Goal: Task Accomplishment & Management: Complete application form

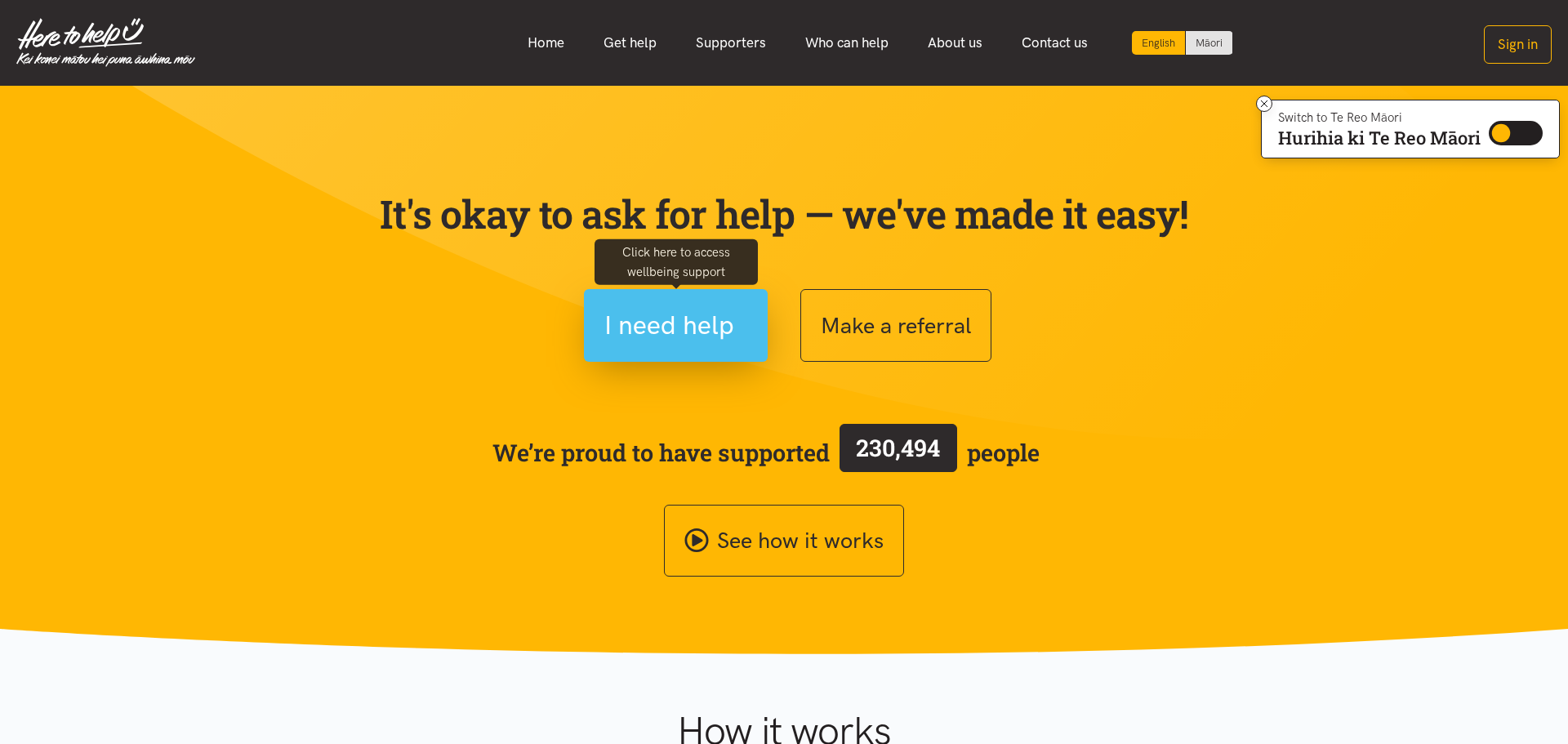
click at [689, 322] on span "I need help" at bounding box center [669, 325] width 130 height 42
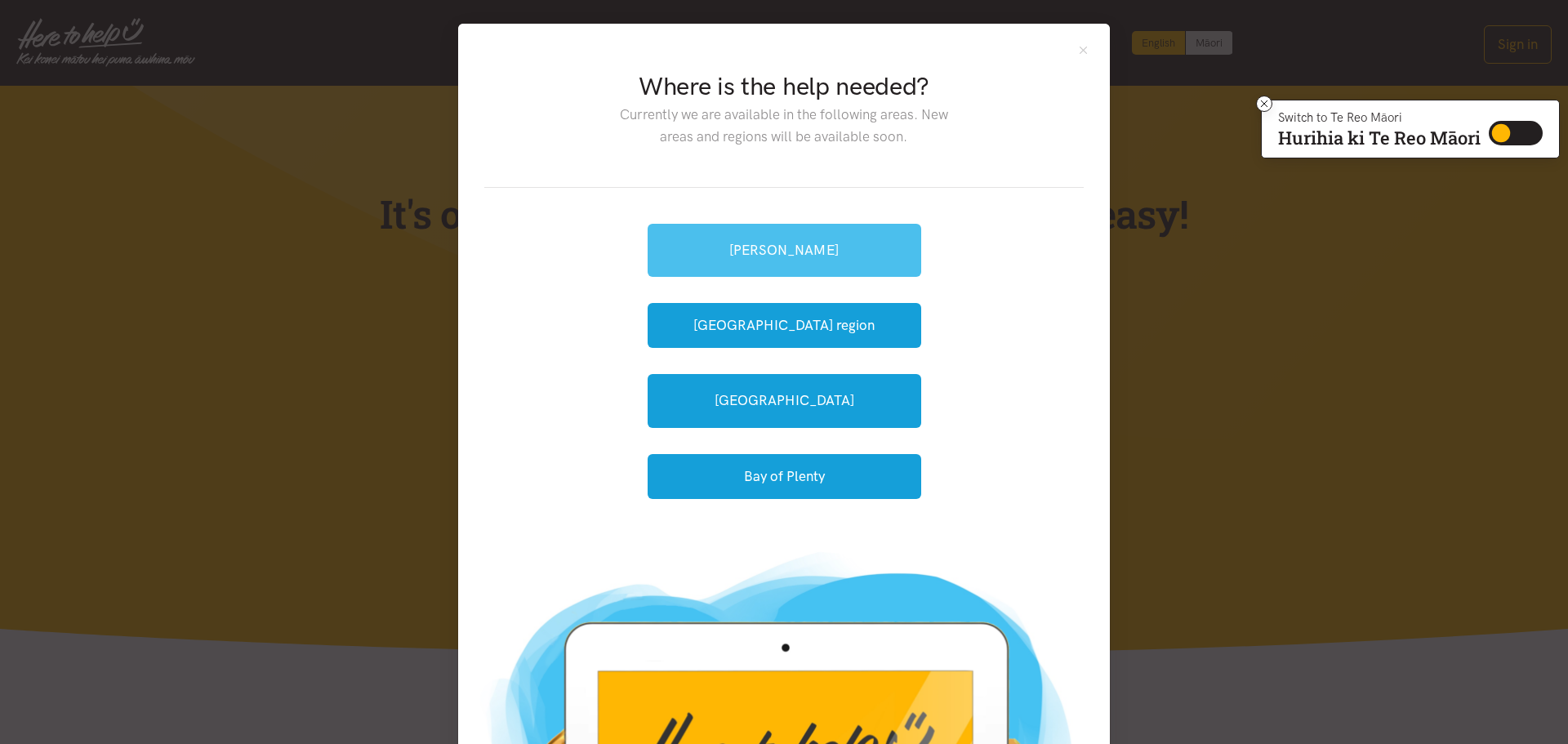
click at [774, 246] on link "[PERSON_NAME]" at bounding box center [784, 250] width 273 height 53
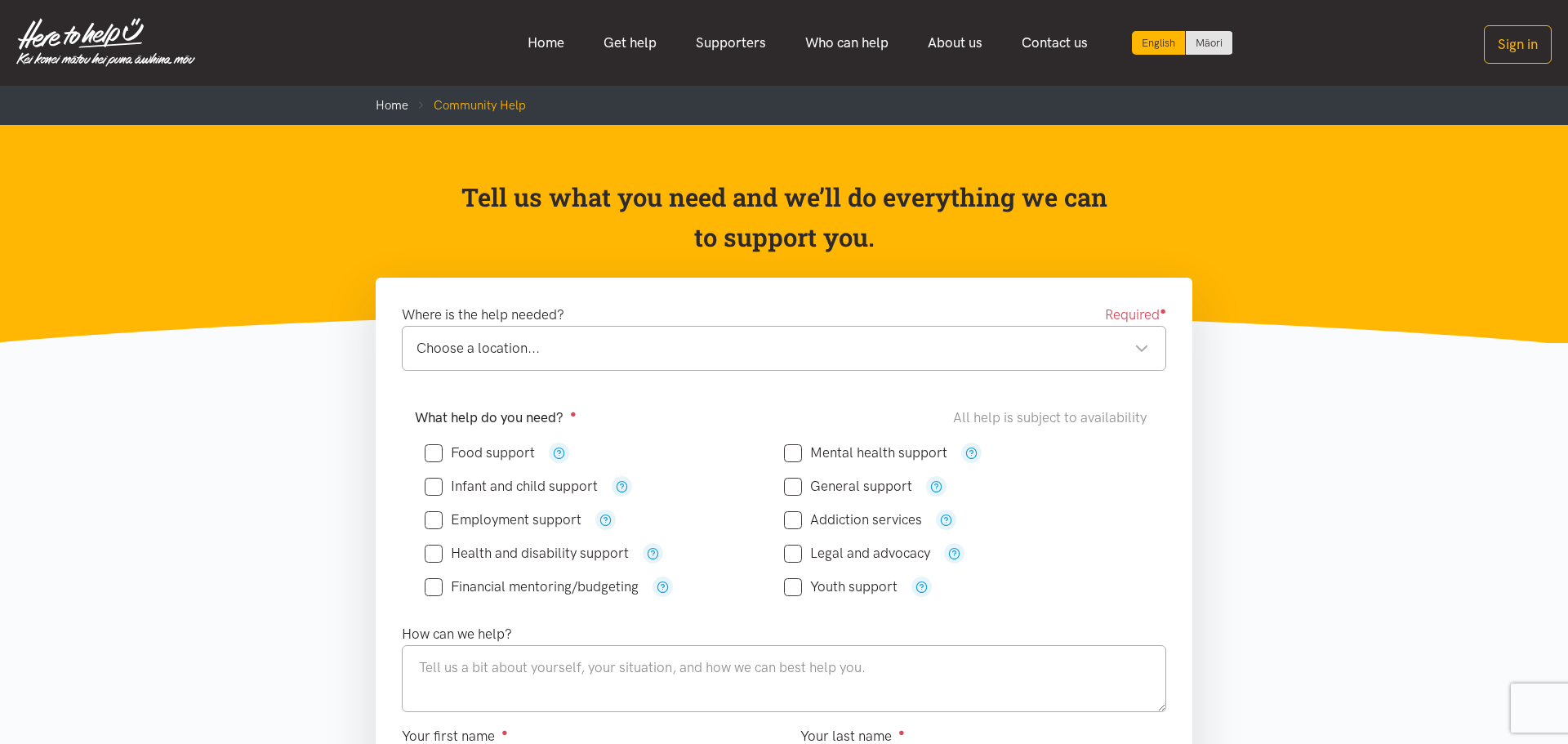
click at [484, 361] on div "Choose a location... Choose a location..." at bounding box center [784, 349] width 764 height 45
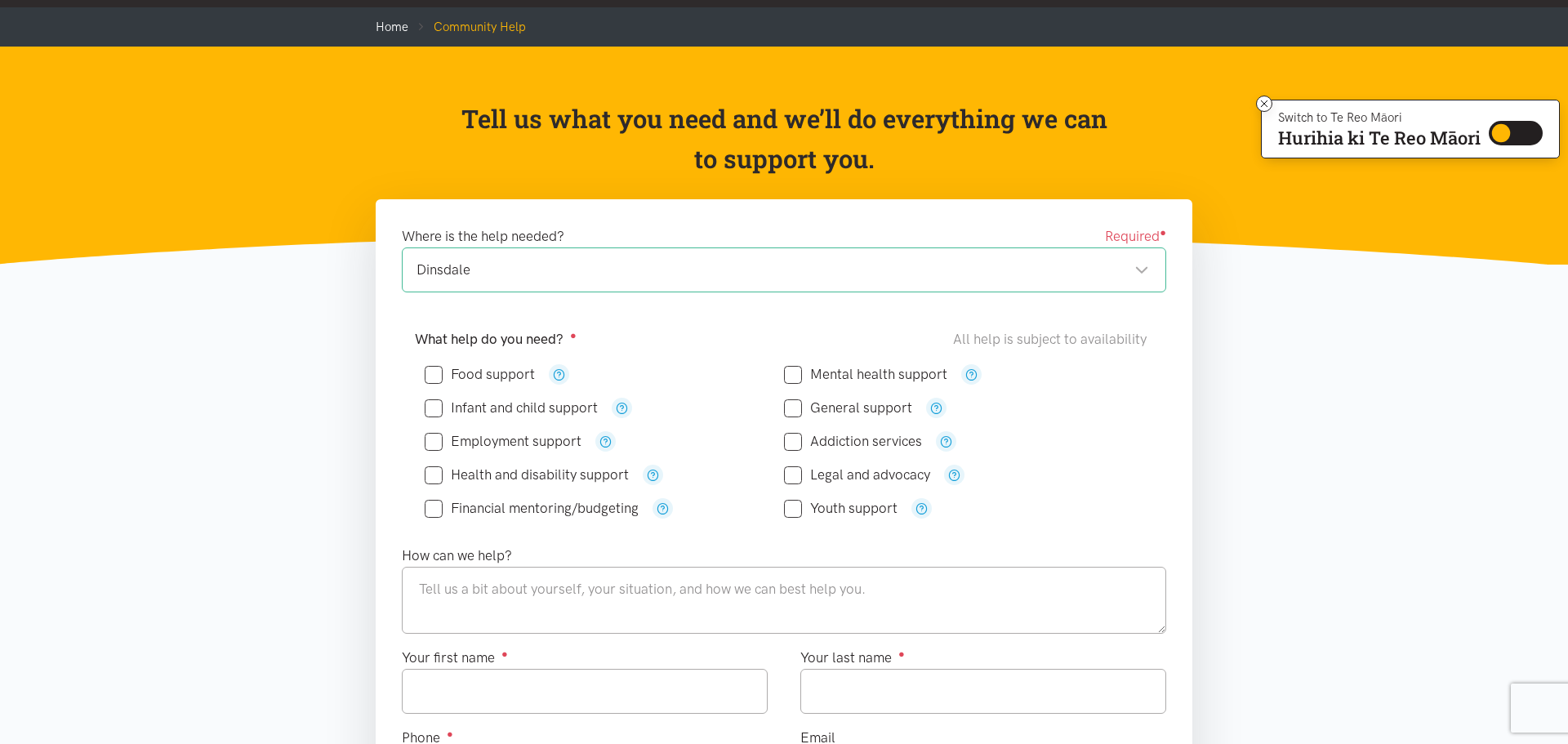
scroll to position [79, 0]
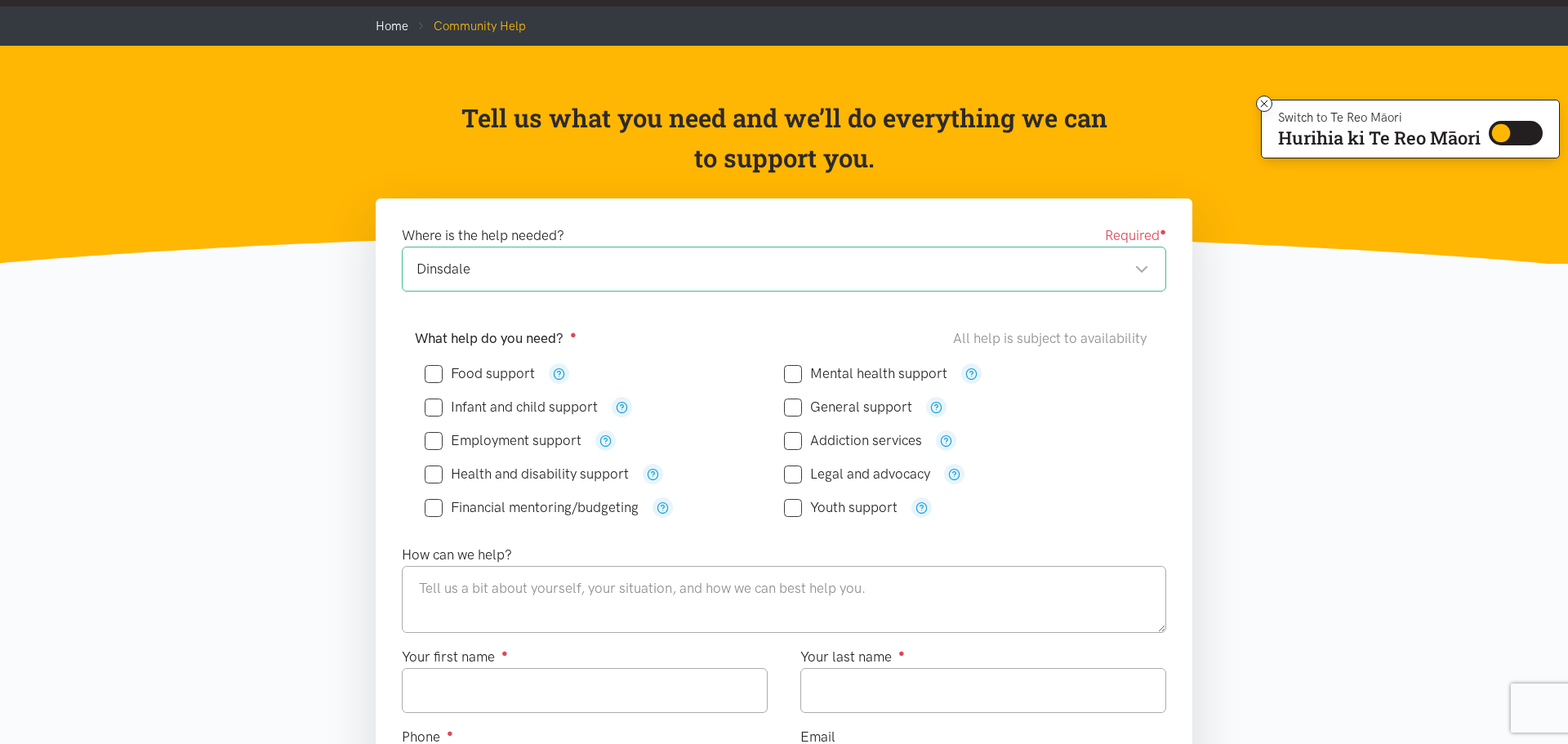
click at [788, 409] on input "General support" at bounding box center [848, 407] width 128 height 14
checkbox input "true"
click at [709, 579] on textarea at bounding box center [784, 600] width 764 height 67
type textarea "A"
type textarea "Finding with Accomodation"
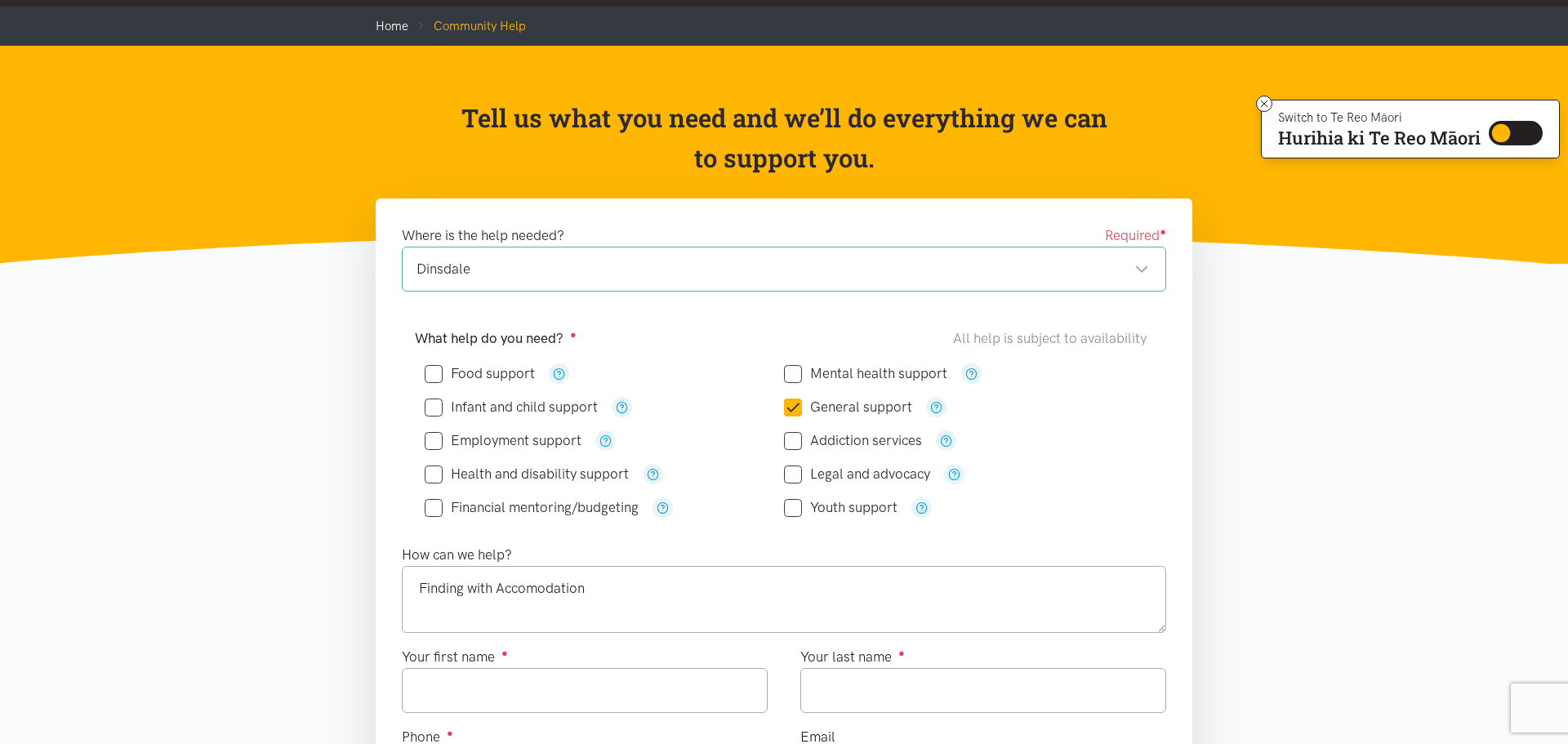
click at [434, 372] on input "Food support" at bounding box center [479, 373] width 111 height 14
checkbox input "true"
click at [437, 447] on input "Employment support" at bounding box center [503, 441] width 157 height 14
checkbox input "true"
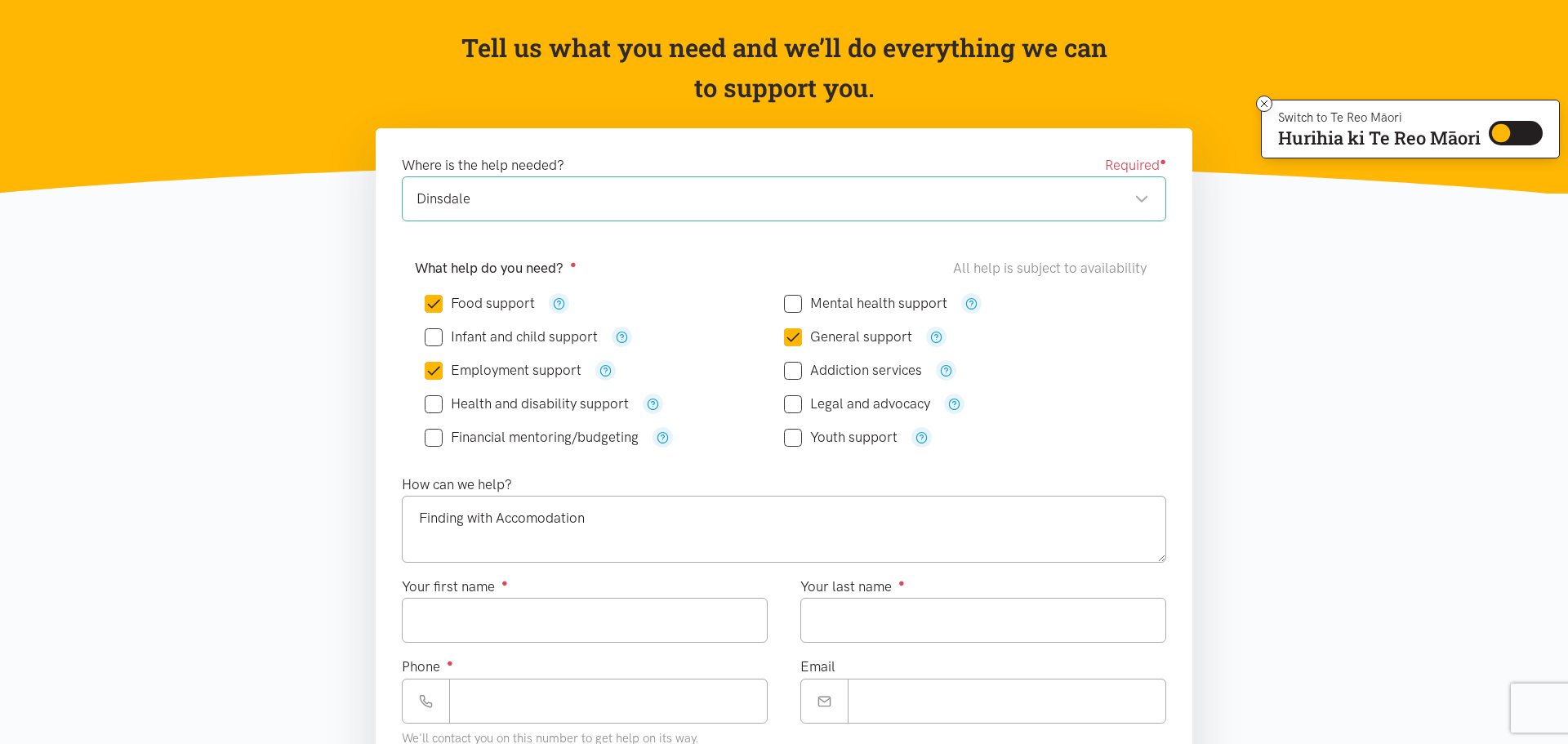
scroll to position [151, 0]
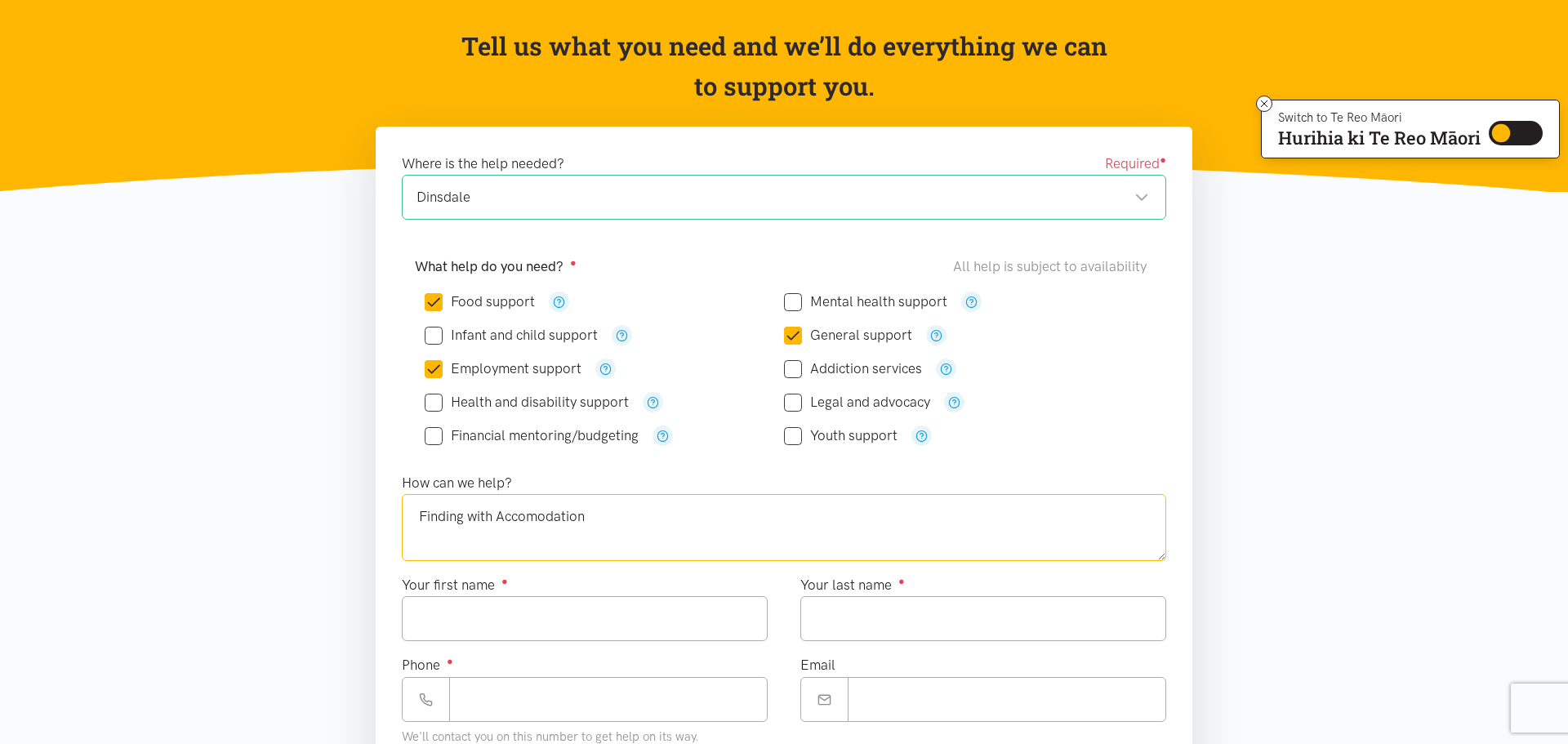
drag, startPoint x: 464, startPoint y: 521, endPoint x: 375, endPoint y: 527, distance: 89.2
click at [375, 527] on div "Where is the help needed? Required ● Dinsdale Dinsdale Hamilton locations Choos…" at bounding box center [784, 601] width 817 height 949
click at [663, 498] on textarea "Help with Accomodation" at bounding box center [784, 527] width 764 height 67
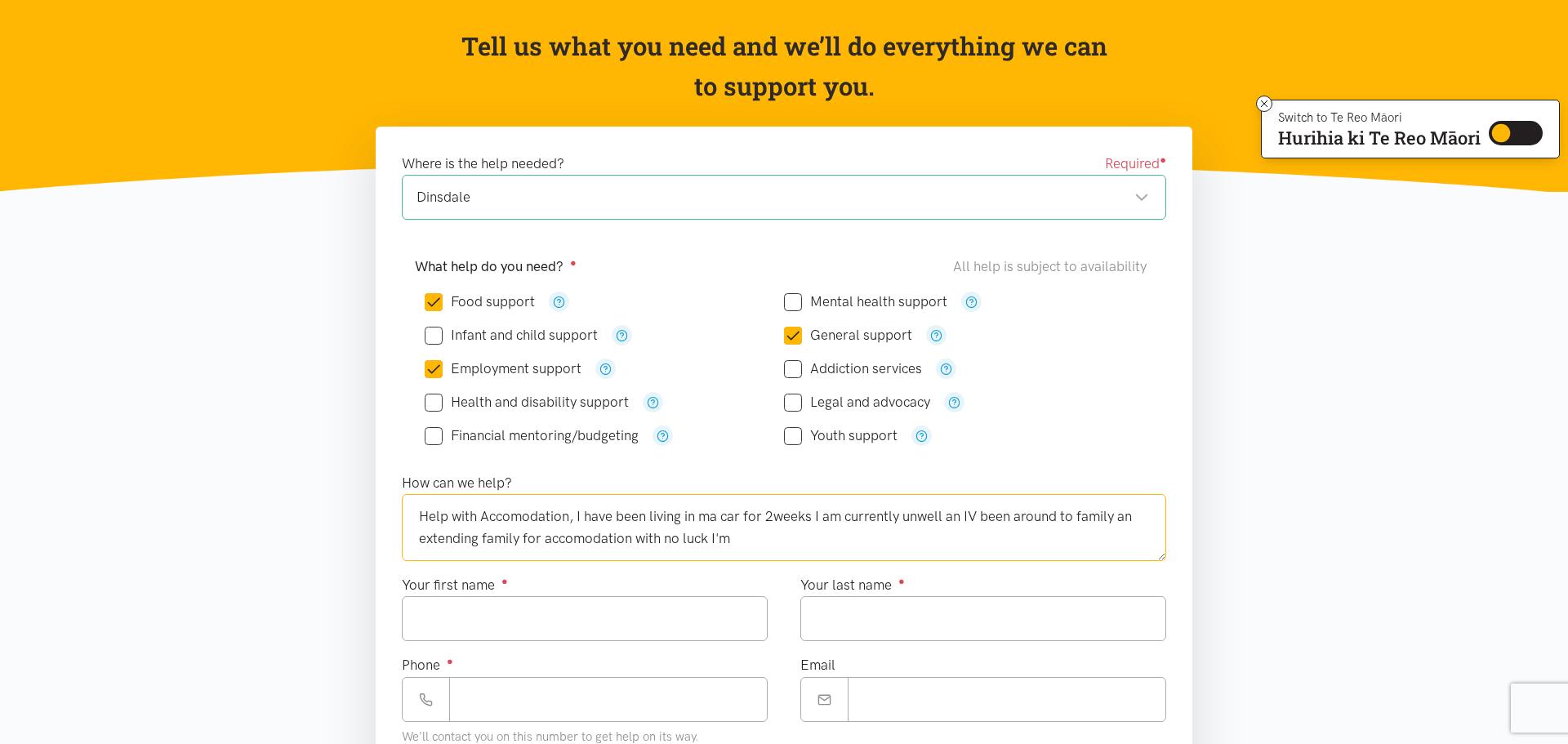
click at [739, 542] on textarea "Help with Accomodation, I have been living in ma car for 2weeks I am currently …" at bounding box center [784, 527] width 764 height 67
type textarea "Help with Accomodation, I have been living in ma car for 2weeks I am currently …"
click at [1006, 542] on textarea "Help with Accomodation, I have been living in ma car for 2weeks I am currently …" at bounding box center [784, 527] width 764 height 67
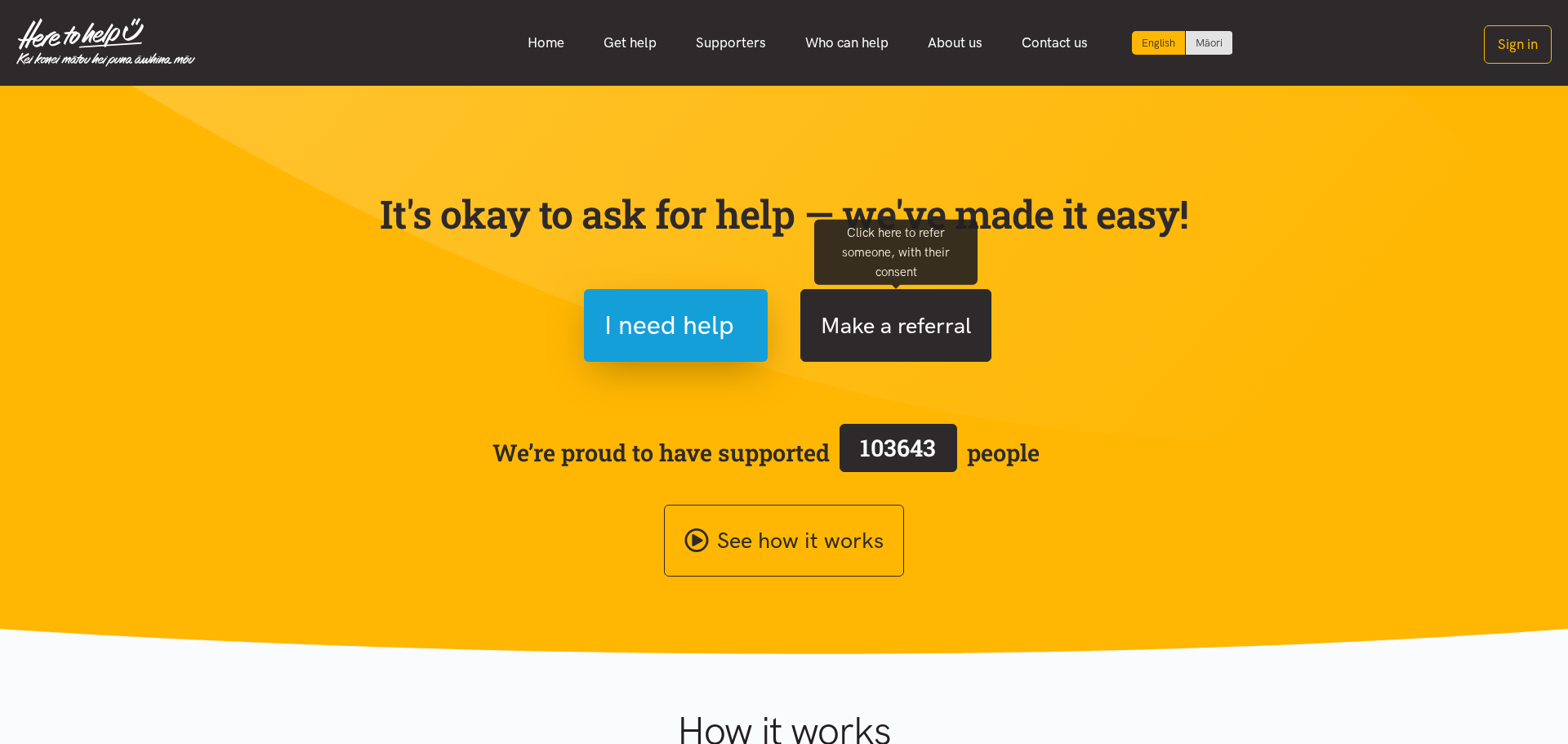
click at [882, 327] on button "Make a referral" at bounding box center [896, 325] width 191 height 73
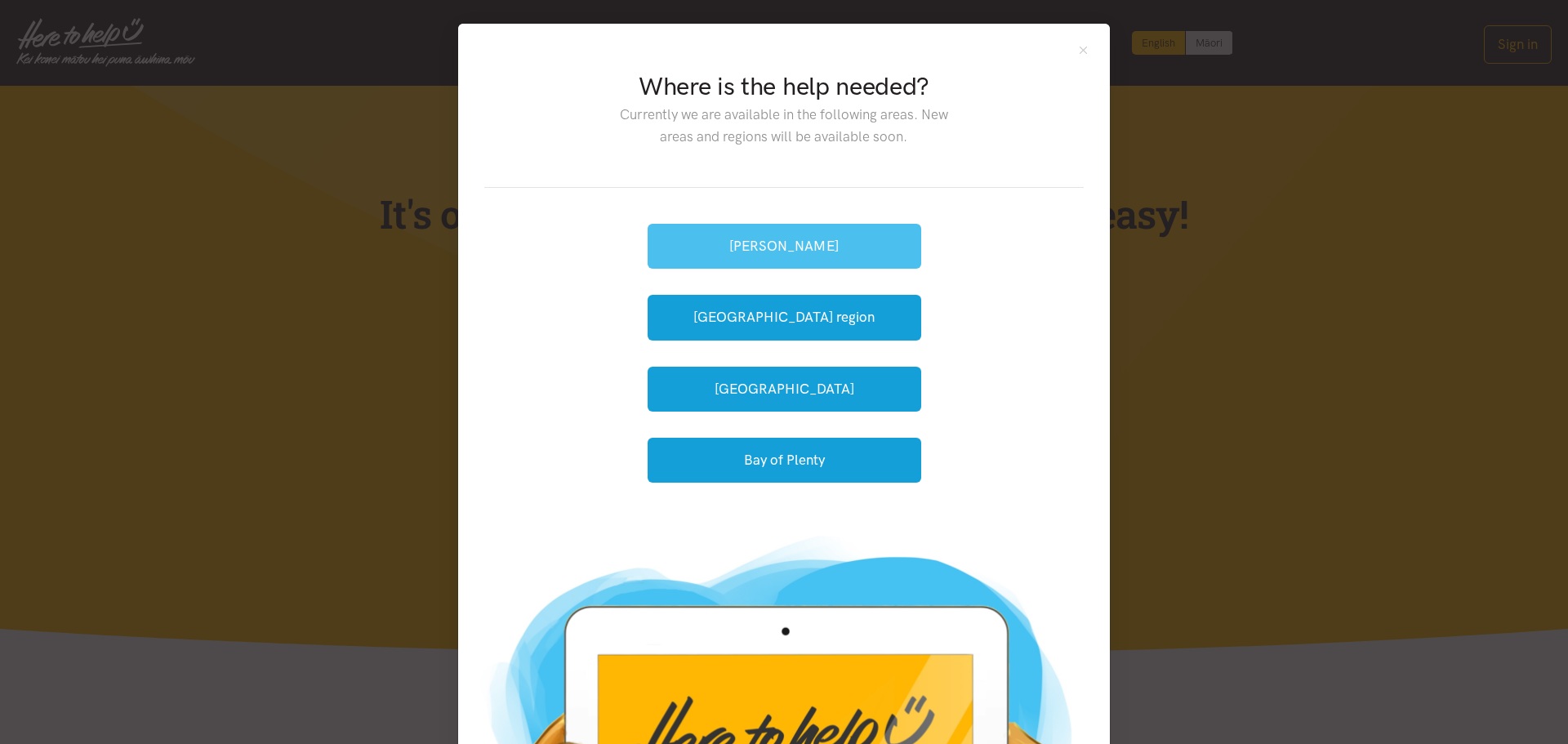
click at [745, 223] on button "[PERSON_NAME]" at bounding box center [784, 246] width 273 height 45
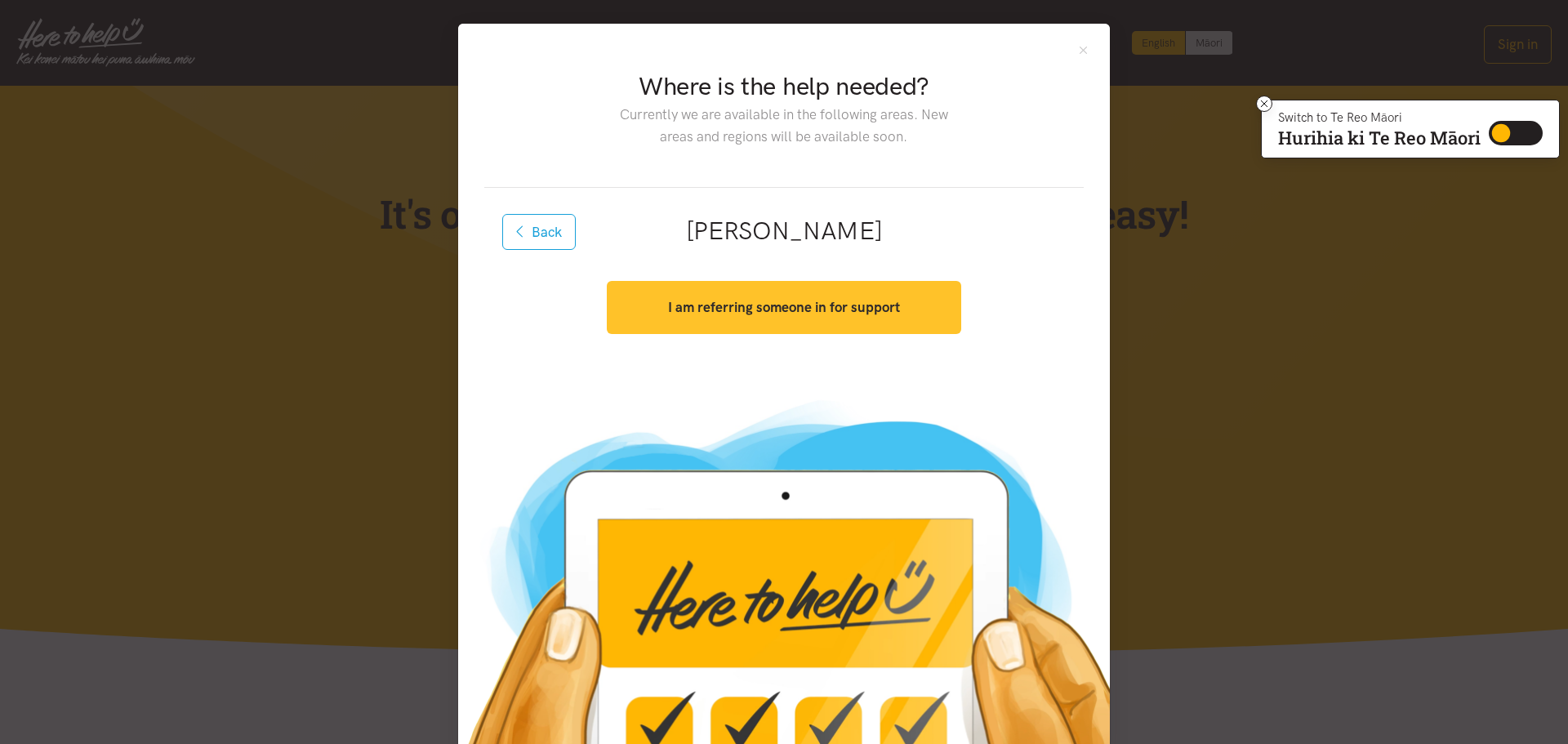
click at [734, 319] on button "I am referring someone in for support" at bounding box center [783, 308] width 354 height 53
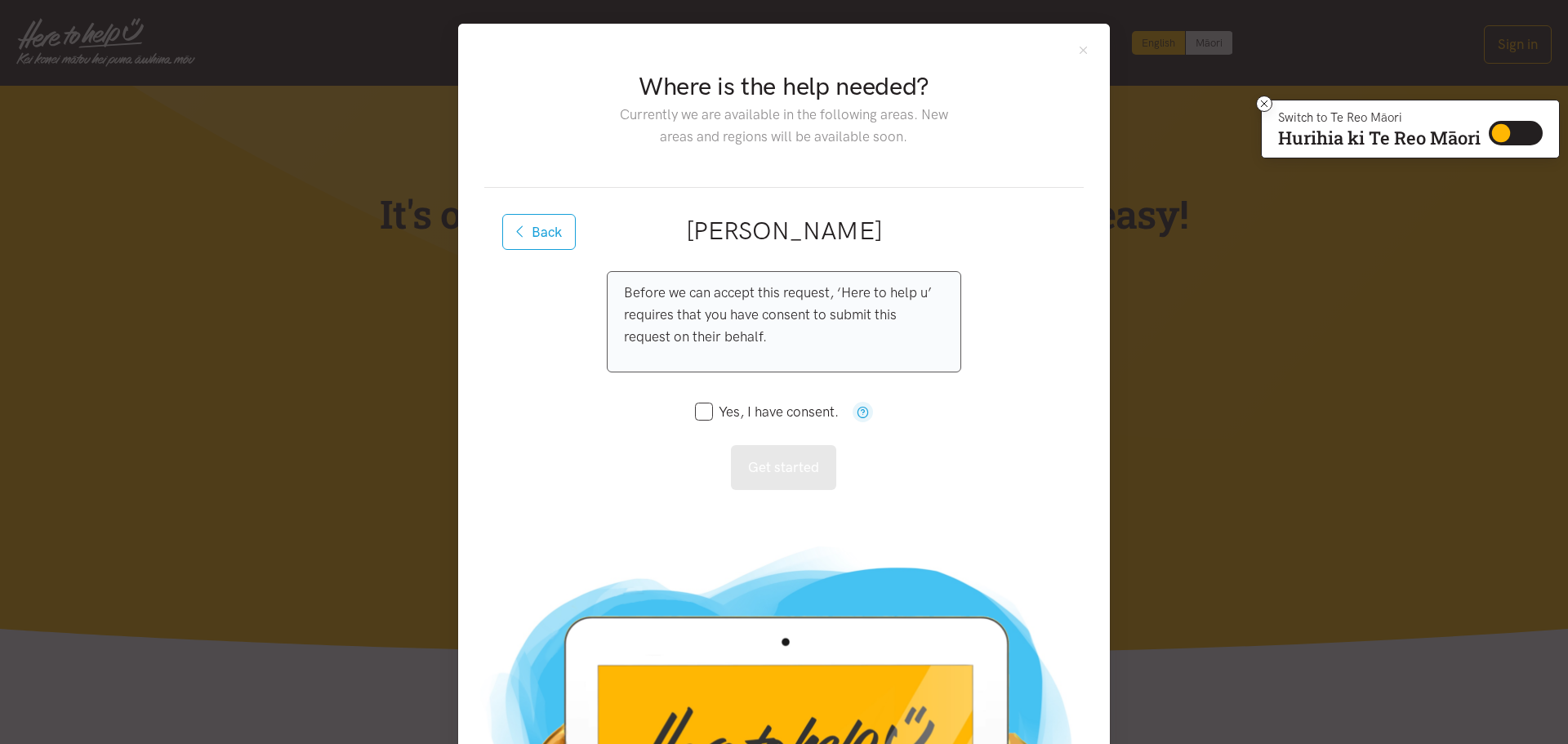
click at [704, 406] on input "Yes, I have consent." at bounding box center [766, 412] width 144 height 14
checkbox input "true"
click at [805, 473] on button "Get started" at bounding box center [784, 468] width 106 height 45
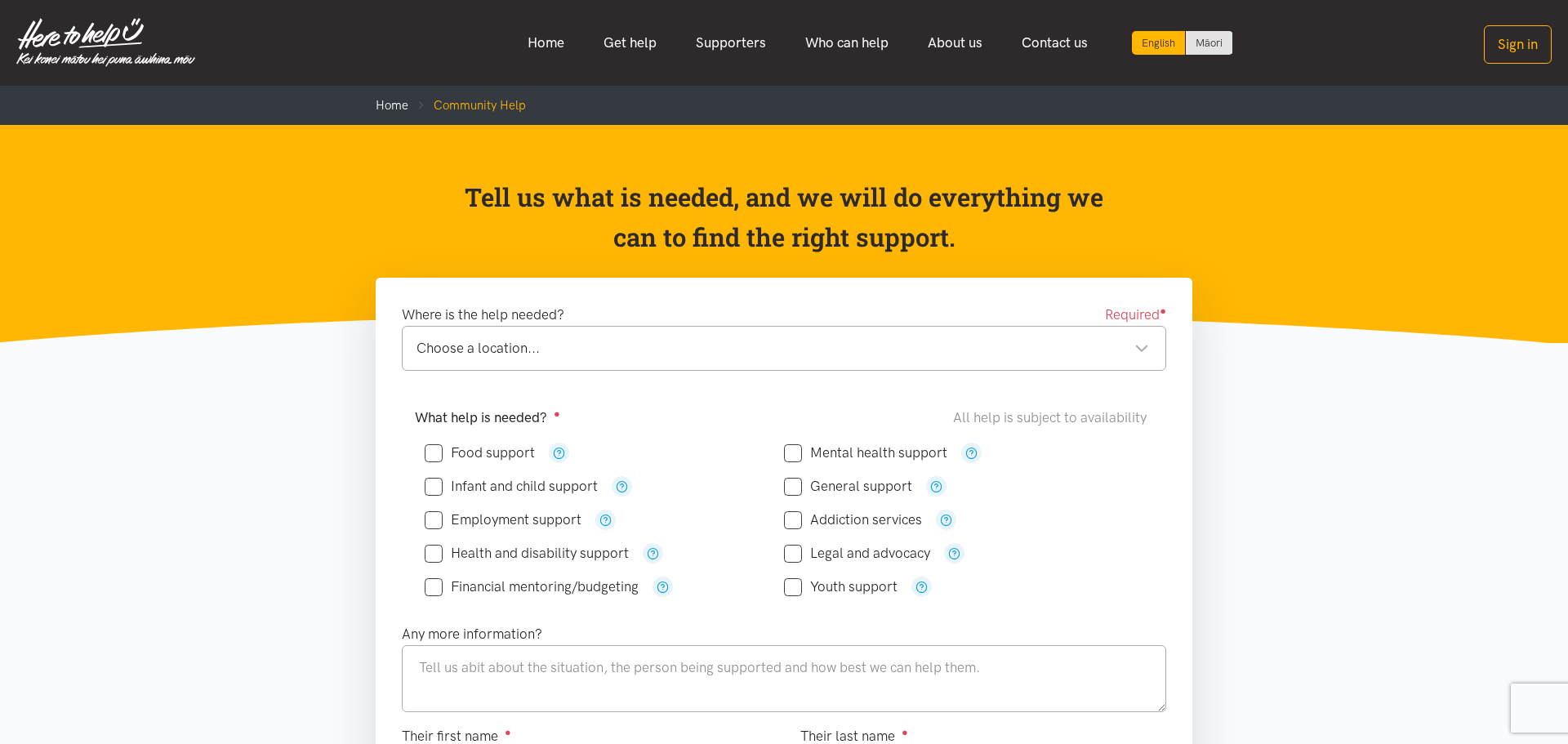
click at [513, 358] on div "Choose a location..." at bounding box center [783, 348] width 733 height 23
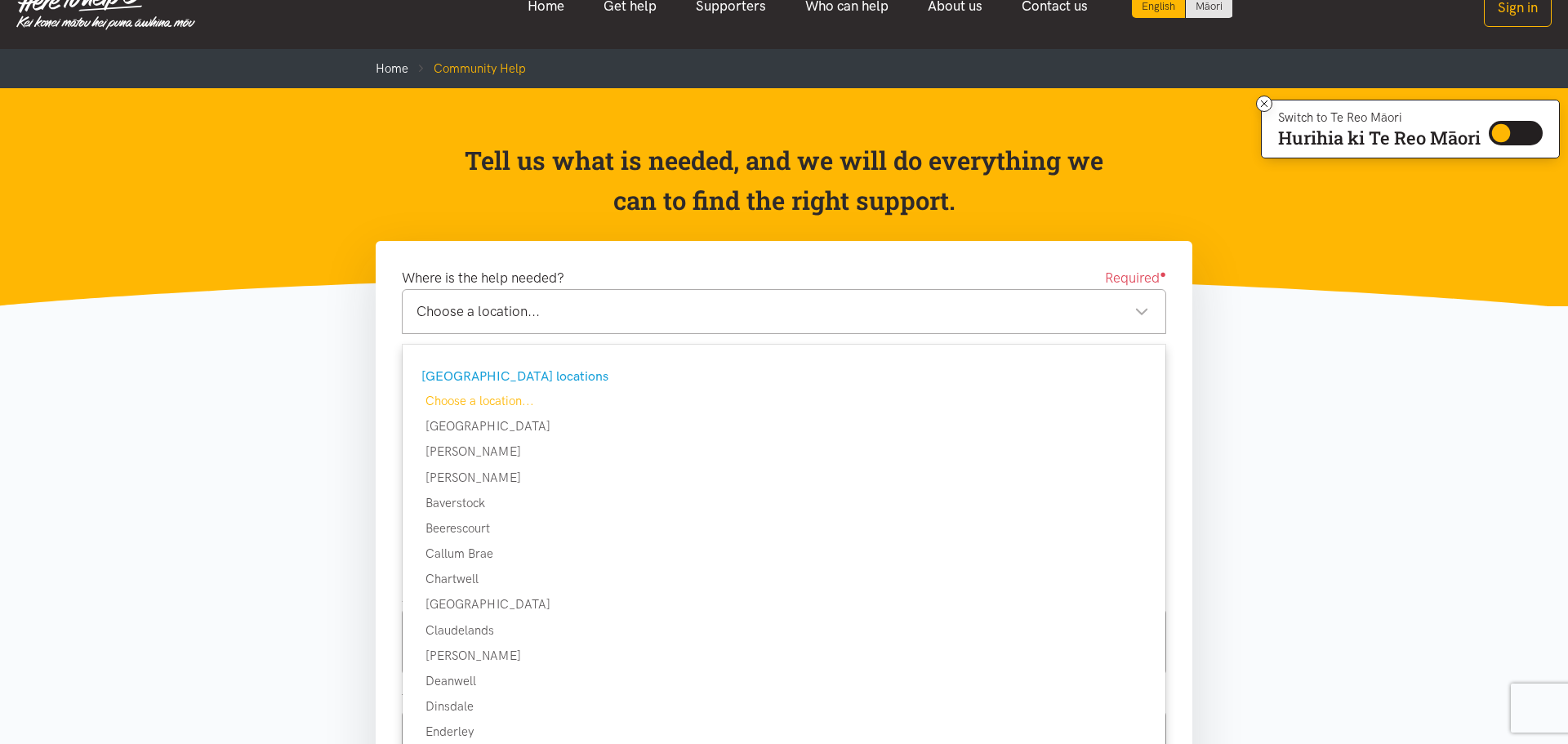
scroll to position [97, 0]
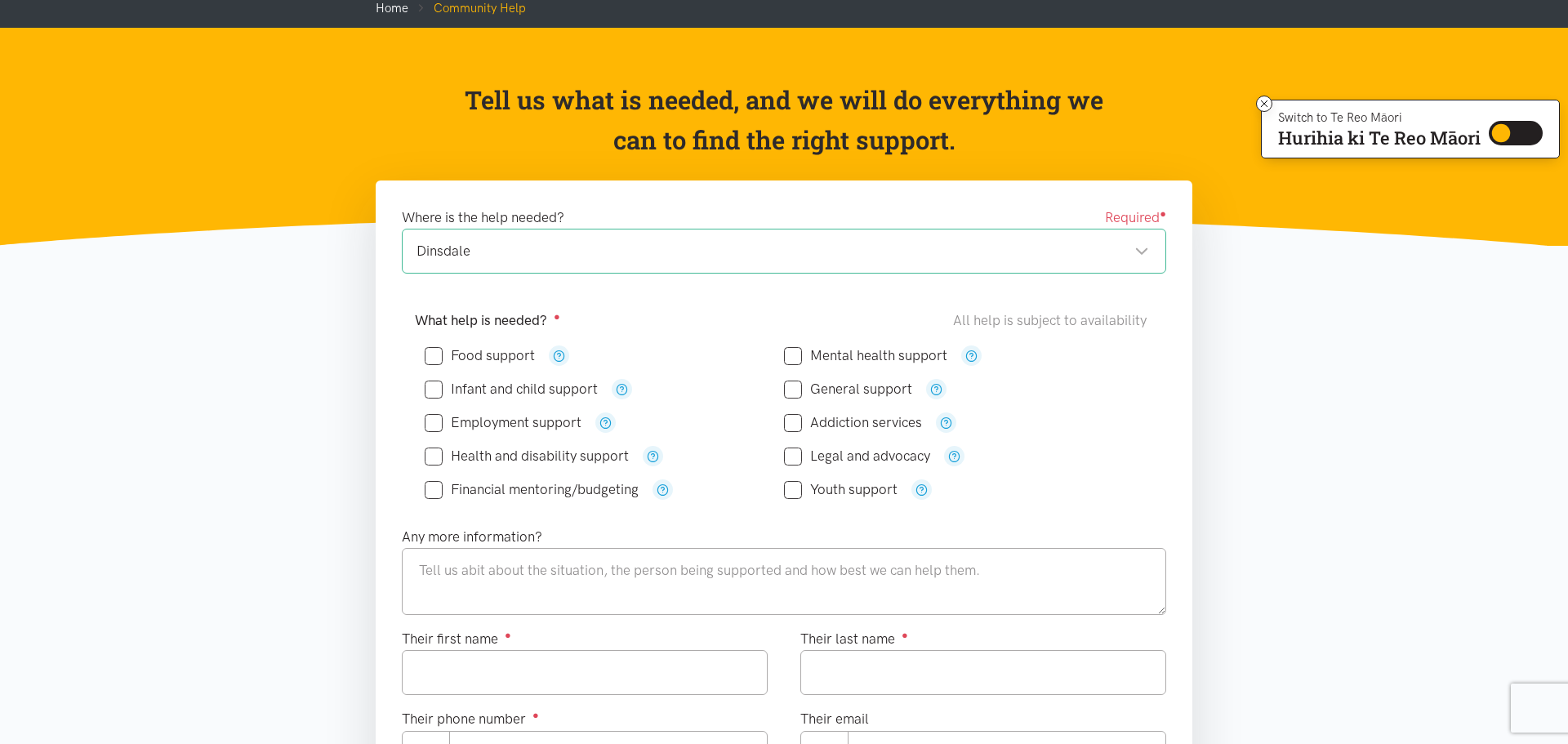
click at [433, 359] on input "Food support" at bounding box center [479, 356] width 111 height 14
checkbox input "true"
click at [798, 389] on input "General support" at bounding box center [848, 389] width 128 height 14
checkbox input "true"
click at [436, 433] on div "Employment support" at bounding box center [604, 422] width 360 height 33
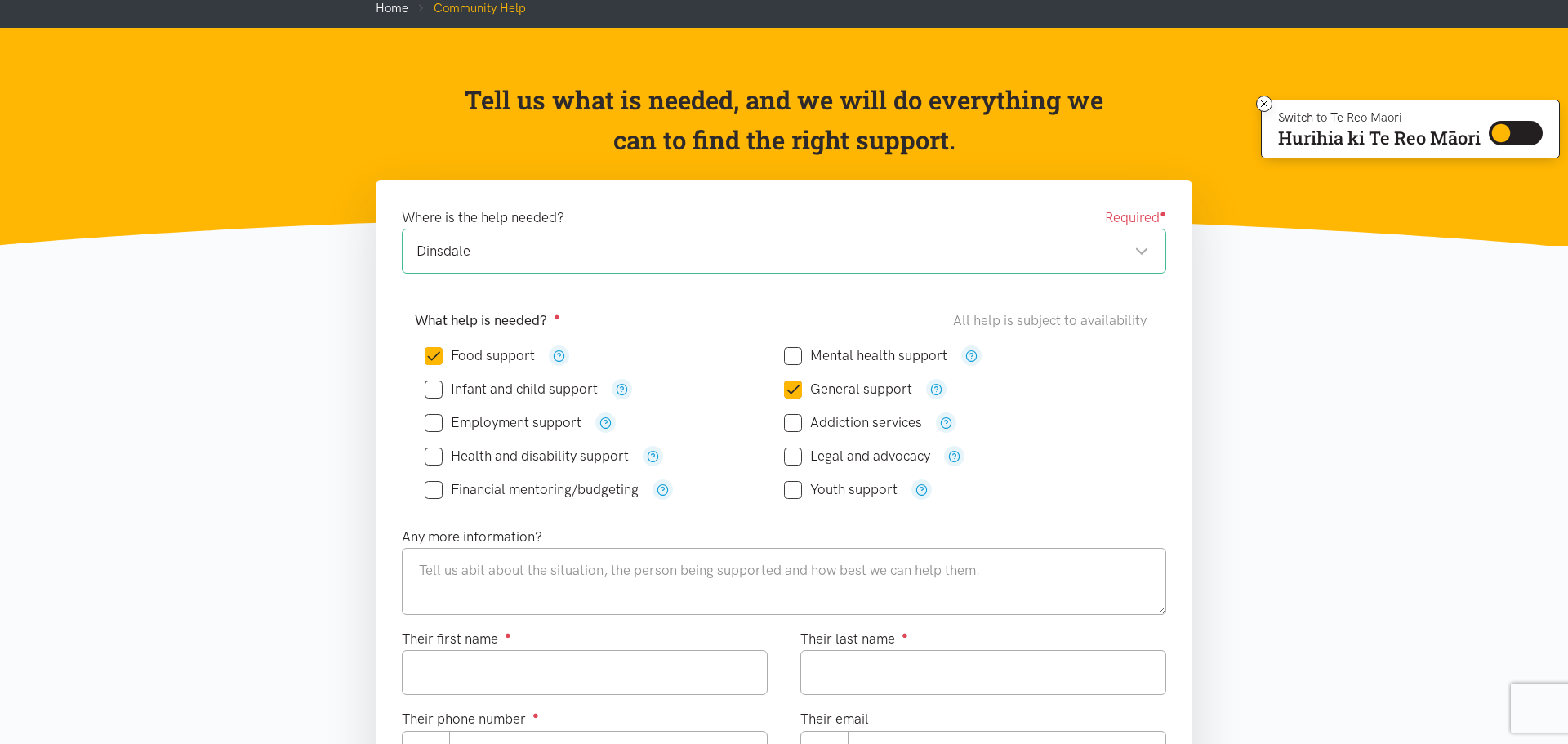
click at [436, 425] on input "Employment support" at bounding box center [503, 422] width 157 height 14
checkbox input "true"
click at [485, 573] on textarea at bounding box center [784, 581] width 764 height 67
paste textarea "Help with Accomodation, I have been living in ma car for 2weeks I am currently …"
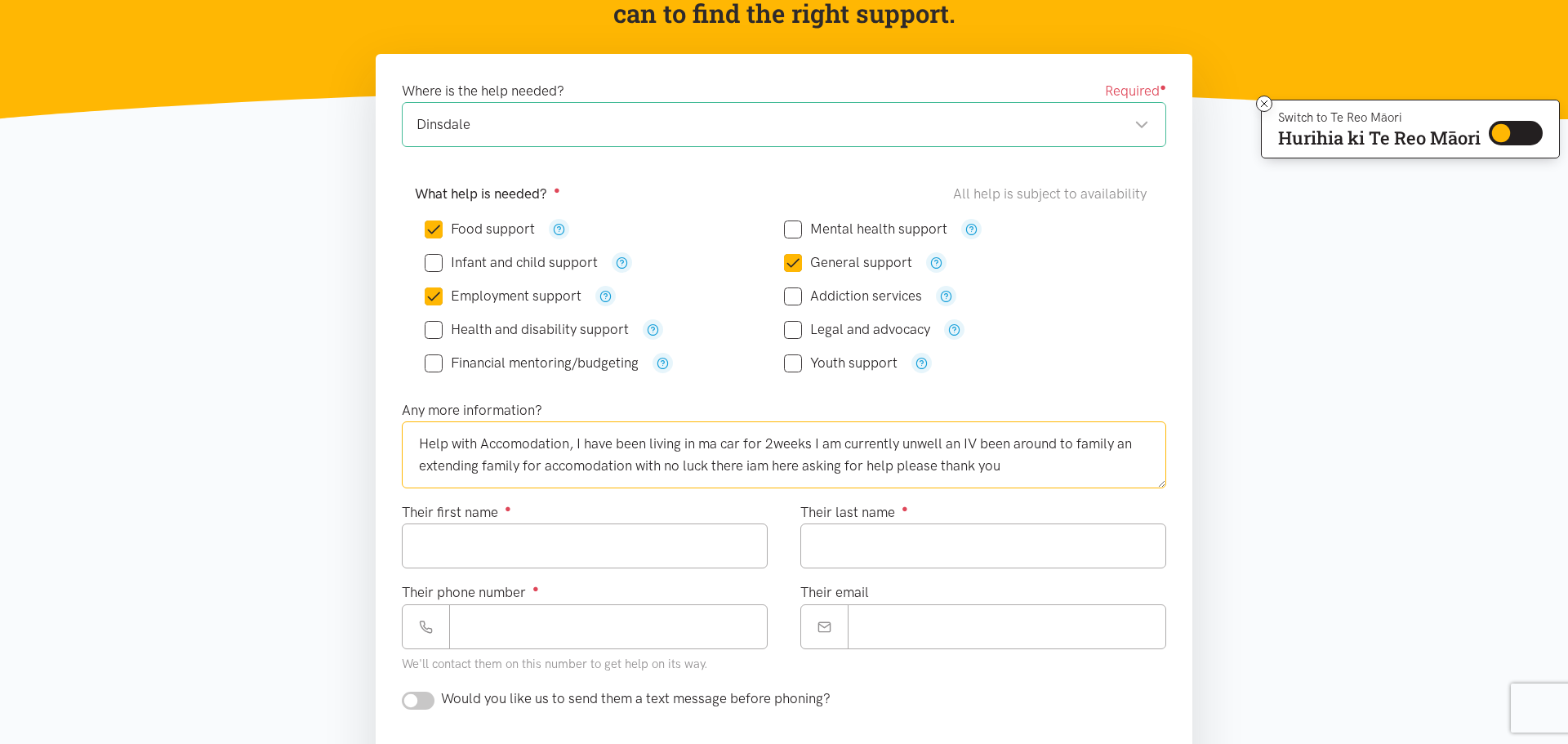
scroll to position [351, 0]
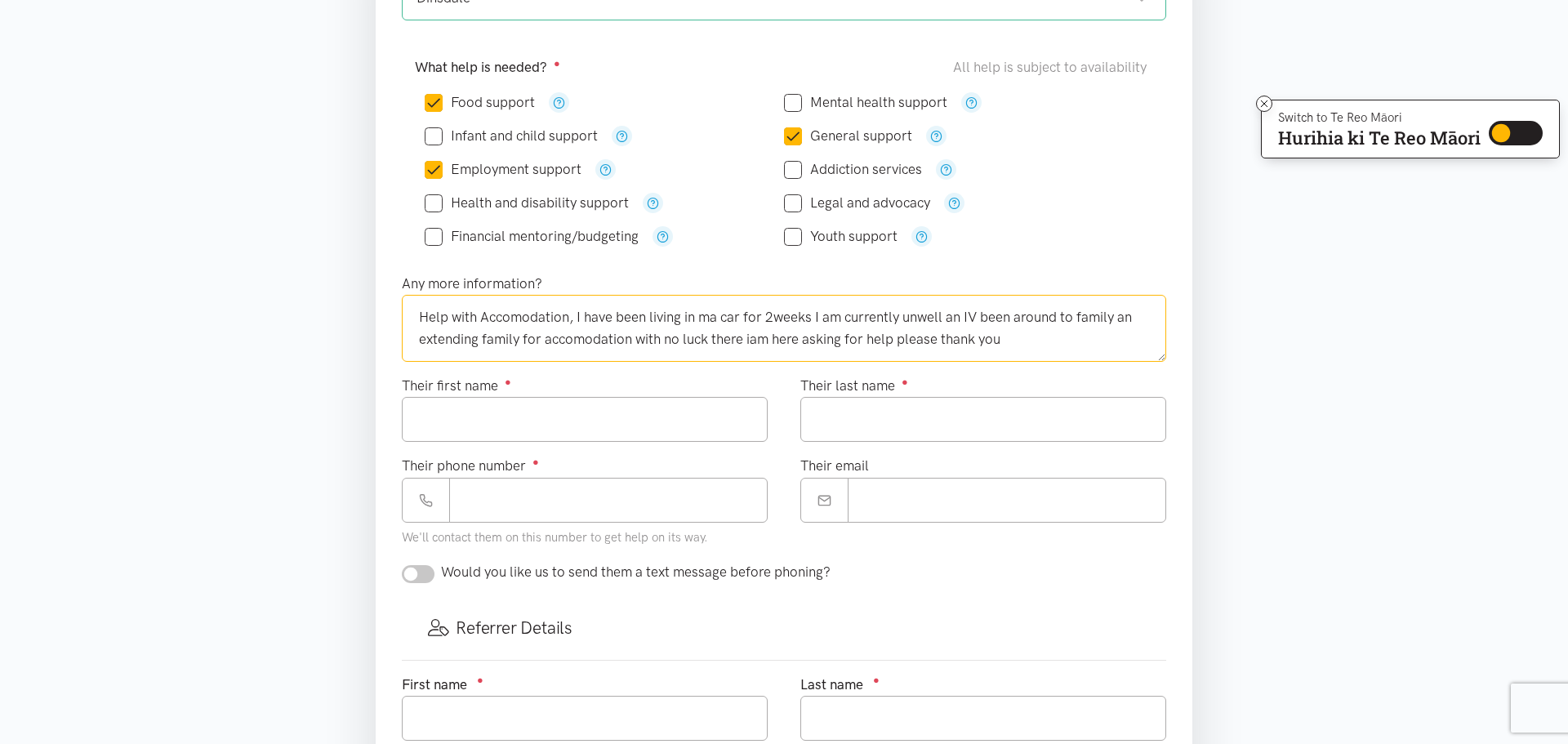
type textarea "Help with Accomodation, I have been living in ma car for 2weeks I am currently …"
click at [487, 429] on input "Their first name ●" at bounding box center [584, 420] width 366 height 45
type input "***"
click at [820, 427] on input "Their last name ●" at bounding box center [983, 420] width 366 height 45
type input "********"
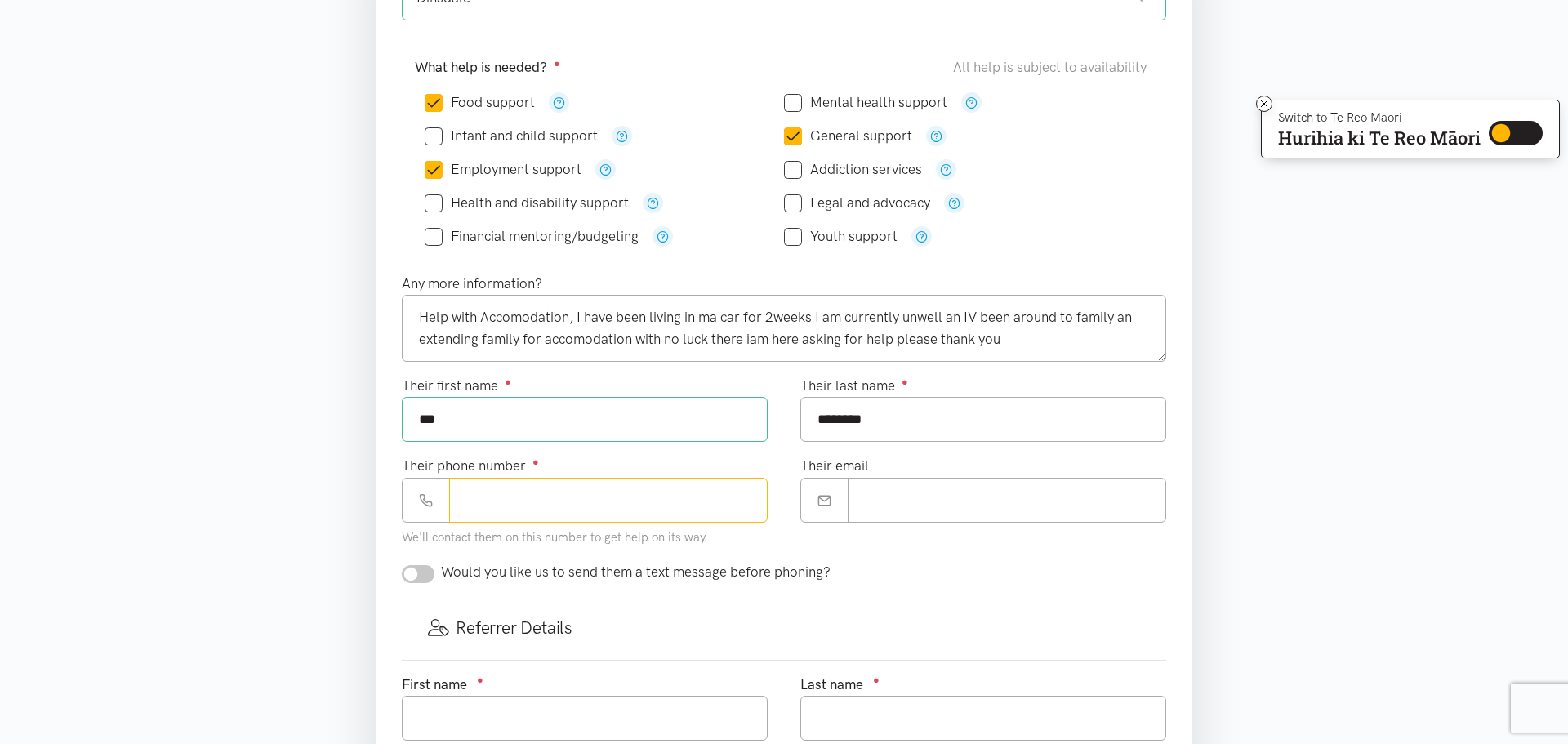
drag, startPoint x: 472, startPoint y: 515, endPoint x: 1568, endPoint y: 59, distance: 1187.1
click at [472, 514] on input "Their phone number ●" at bounding box center [608, 501] width 318 height 45
type input "**********"
click at [930, 508] on input "Their email" at bounding box center [1006, 501] width 318 height 45
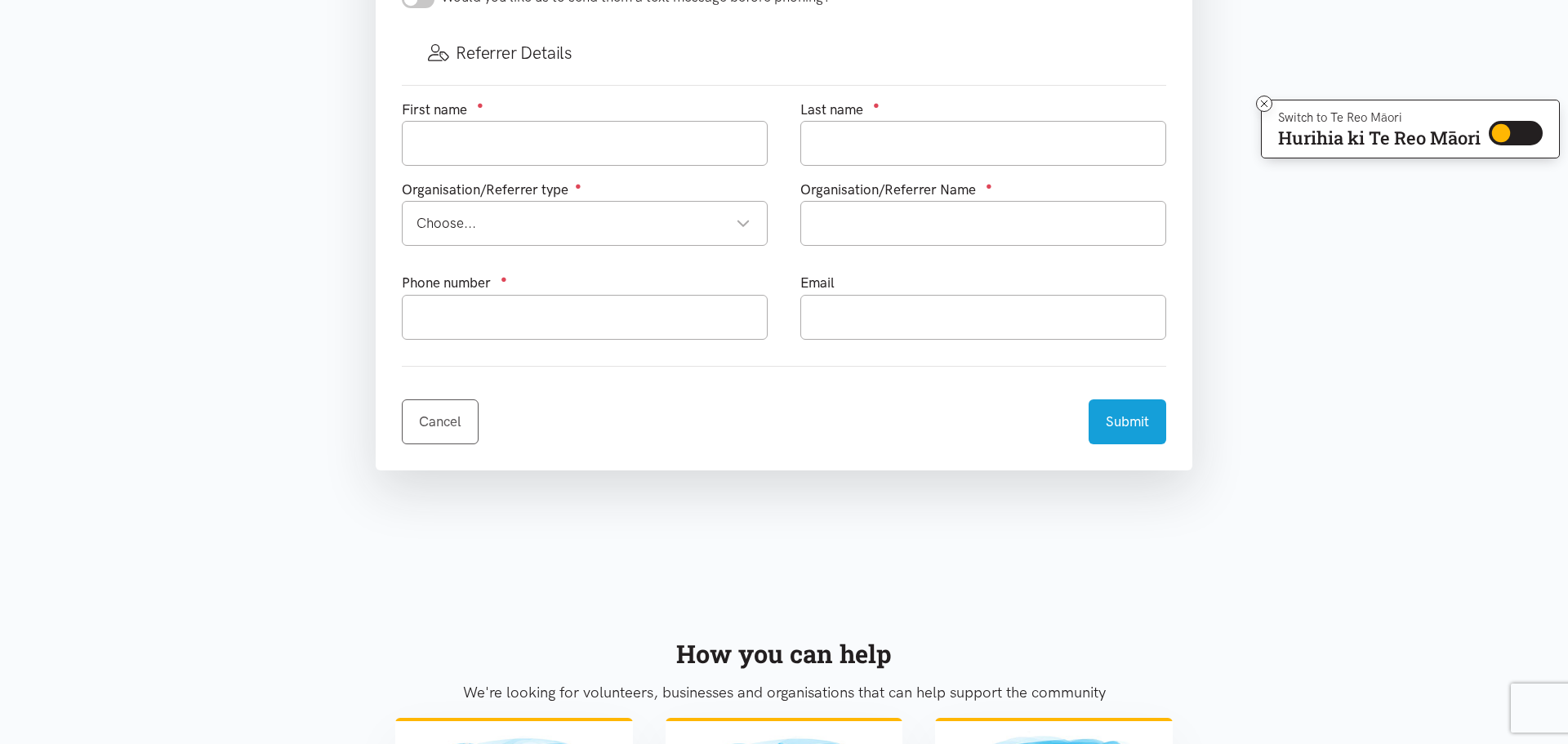
scroll to position [925, 0]
type input "**********"
click at [420, 145] on input "text" at bounding box center [584, 144] width 366 height 45
type input "ben"
click at [871, 130] on input "text" at bounding box center [983, 144] width 366 height 45
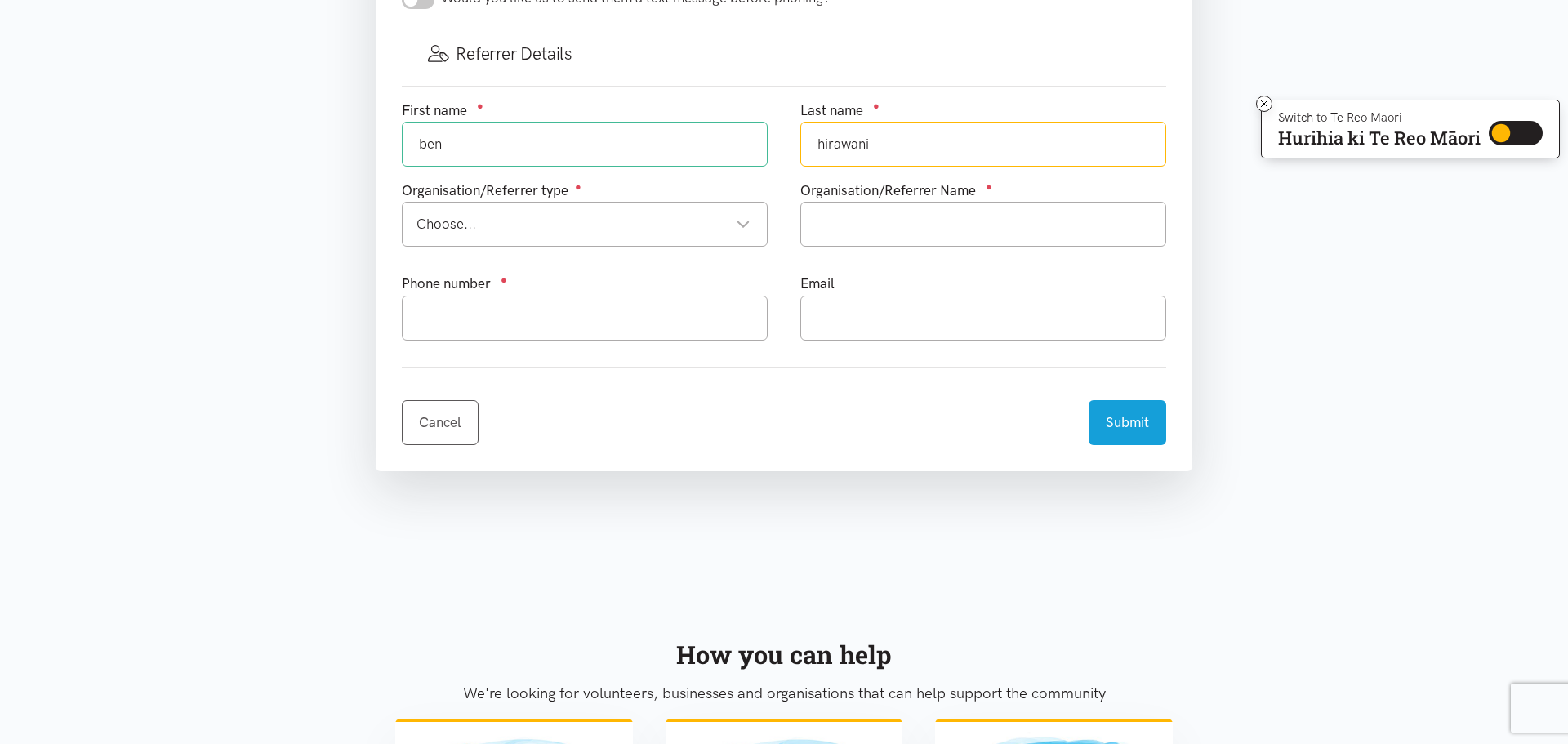
click at [460, 210] on div "Choose... Choose..." at bounding box center [584, 224] width 366 height 45
type input "hirawani"
drag, startPoint x: 499, startPoint y: 478, endPoint x: 507, endPoint y: 484, distance: 10.0
click at [425, 322] on input "text" at bounding box center [584, 319] width 366 height 45
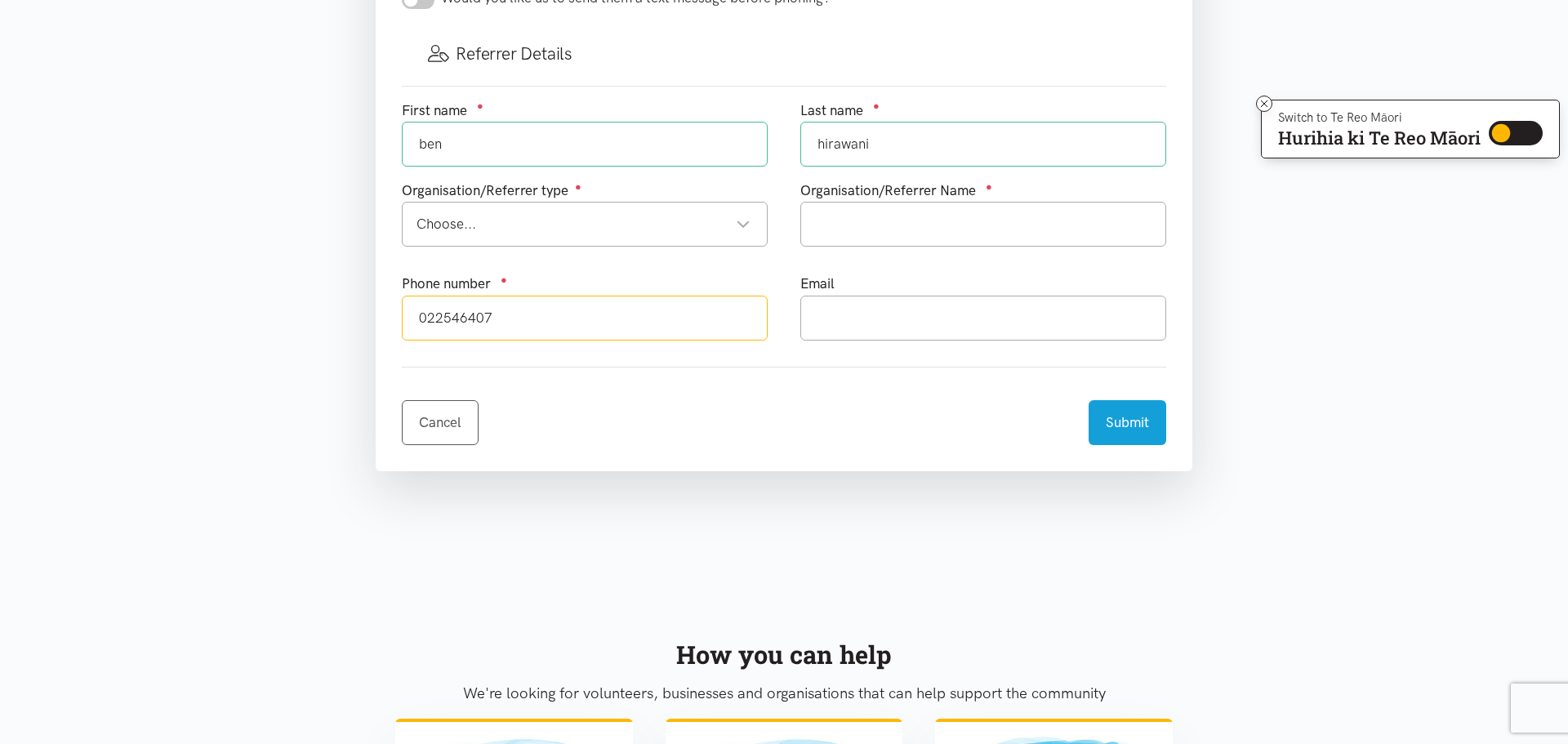
type input "022546407"
drag, startPoint x: 464, startPoint y: 143, endPoint x: 187, endPoint y: 143, distance: 277.0
type input "N"
type input "Tash"
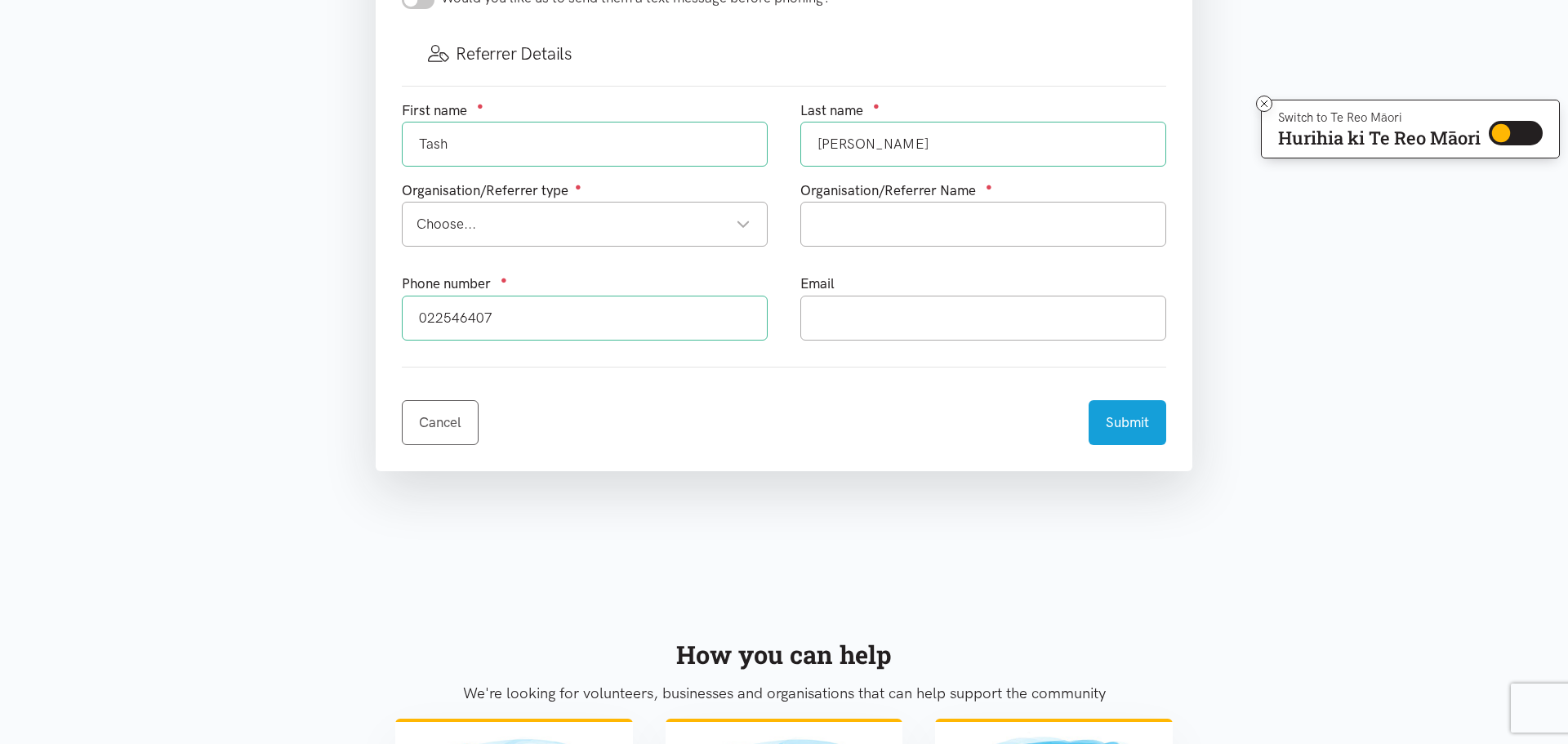
type input "Smith"
click at [434, 228] on div "Choose..." at bounding box center [583, 224] width 334 height 23
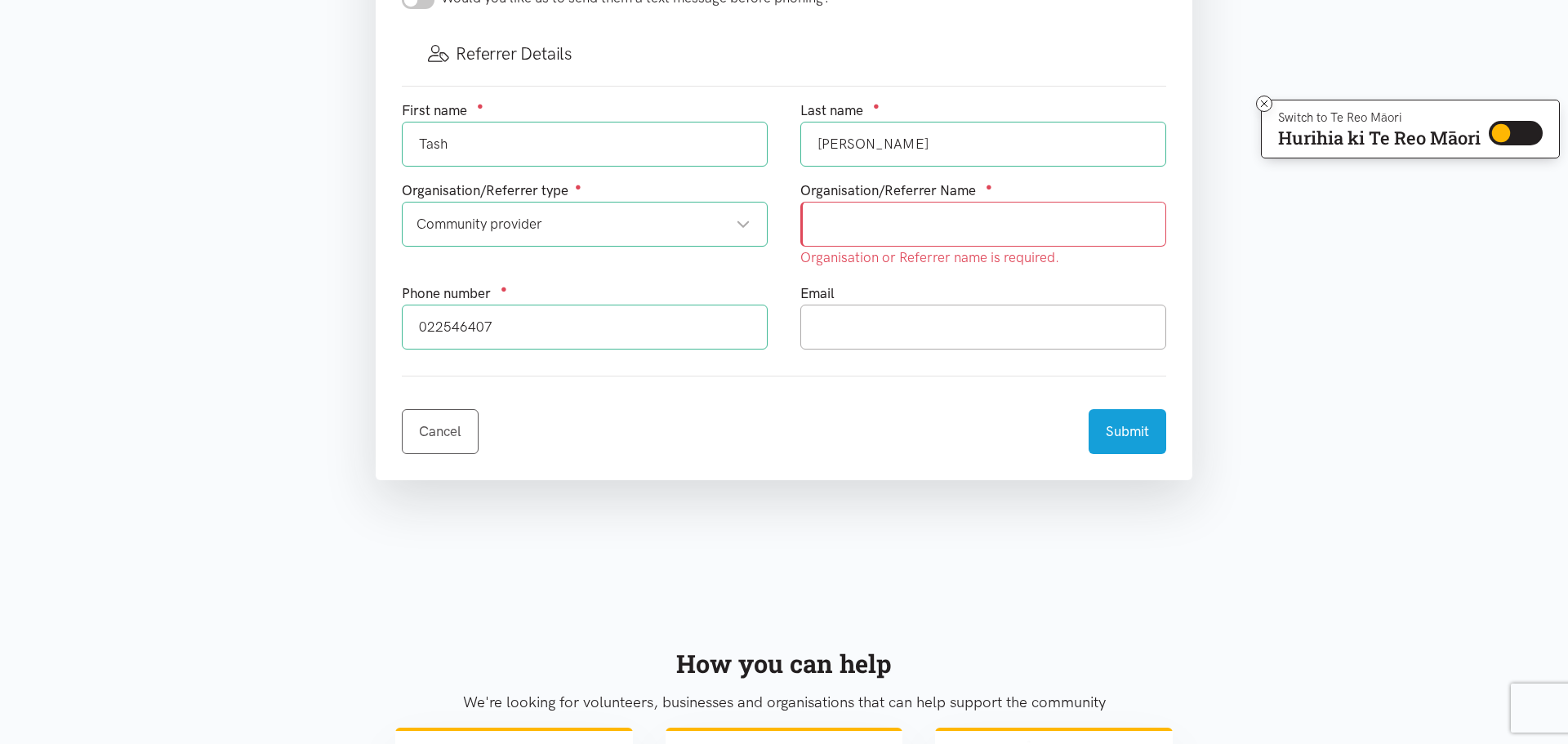
click at [930, 226] on input "text" at bounding box center [983, 224] width 366 height 45
type input "Dinsdale Library"
drag, startPoint x: 510, startPoint y: 338, endPoint x: 0, endPoint y: 417, distance: 516.1
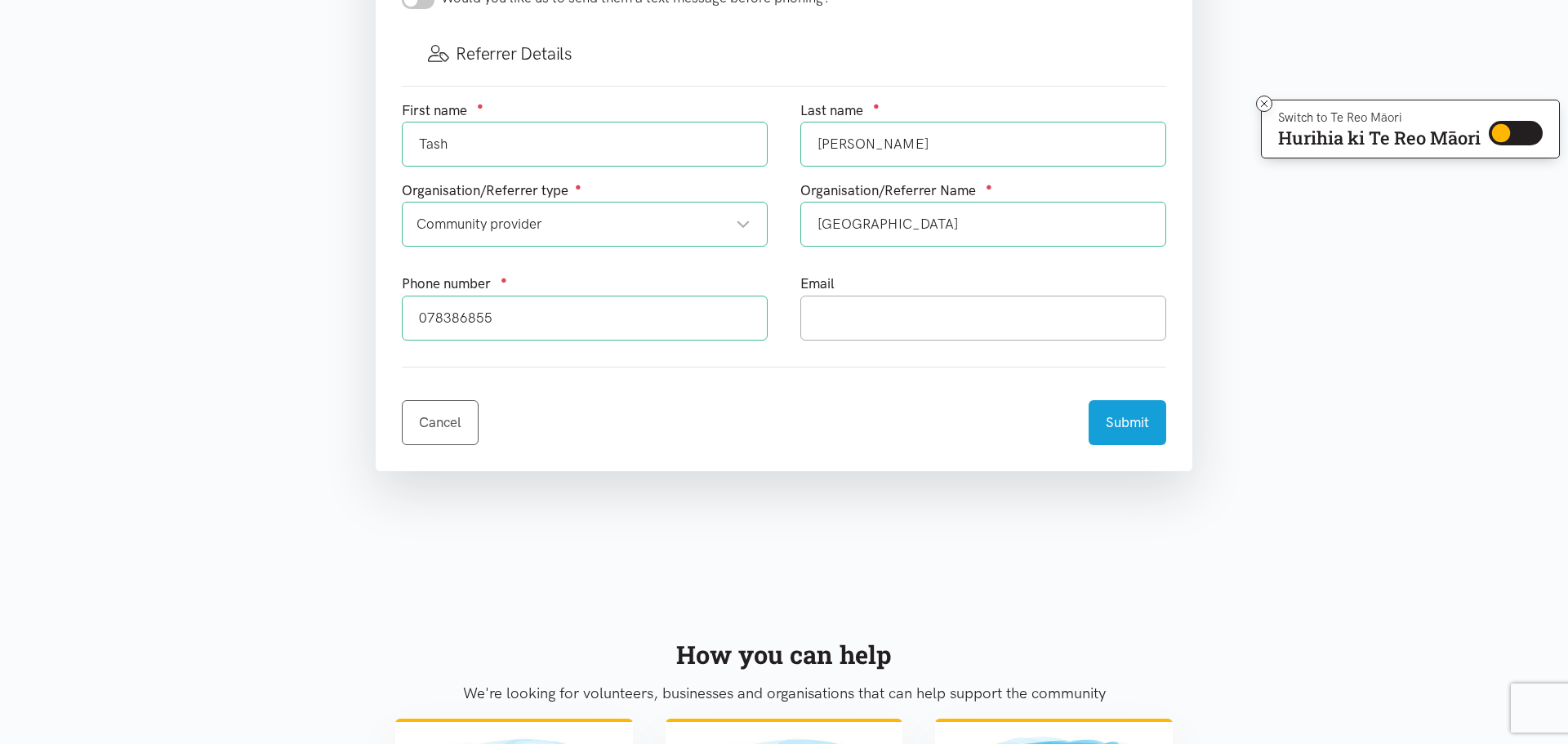
type input "078386855"
click at [863, 312] on input "text" at bounding box center [983, 319] width 366 height 45
type input "dinsdale.libraryoffice@gmail.com"
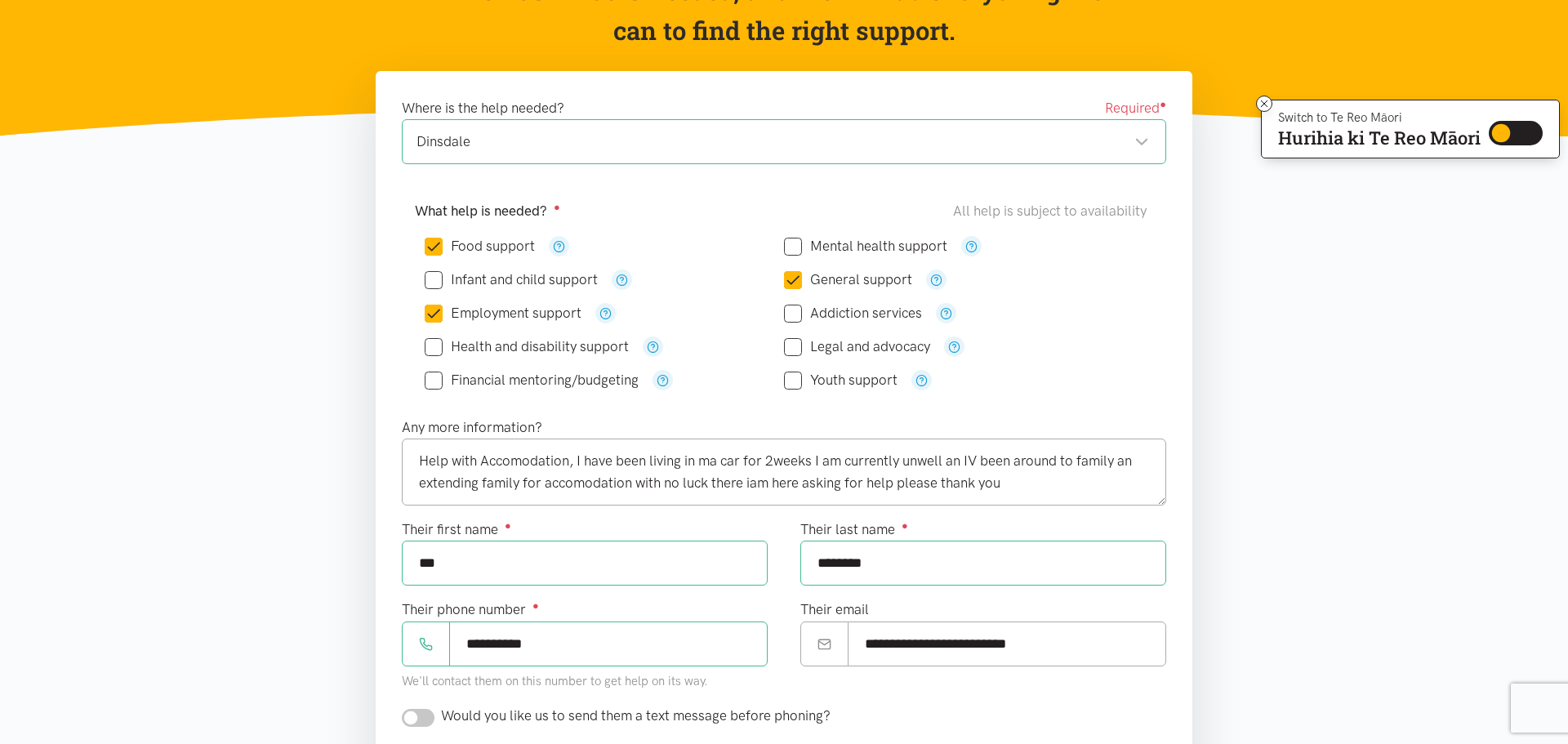
scroll to position [389, 0]
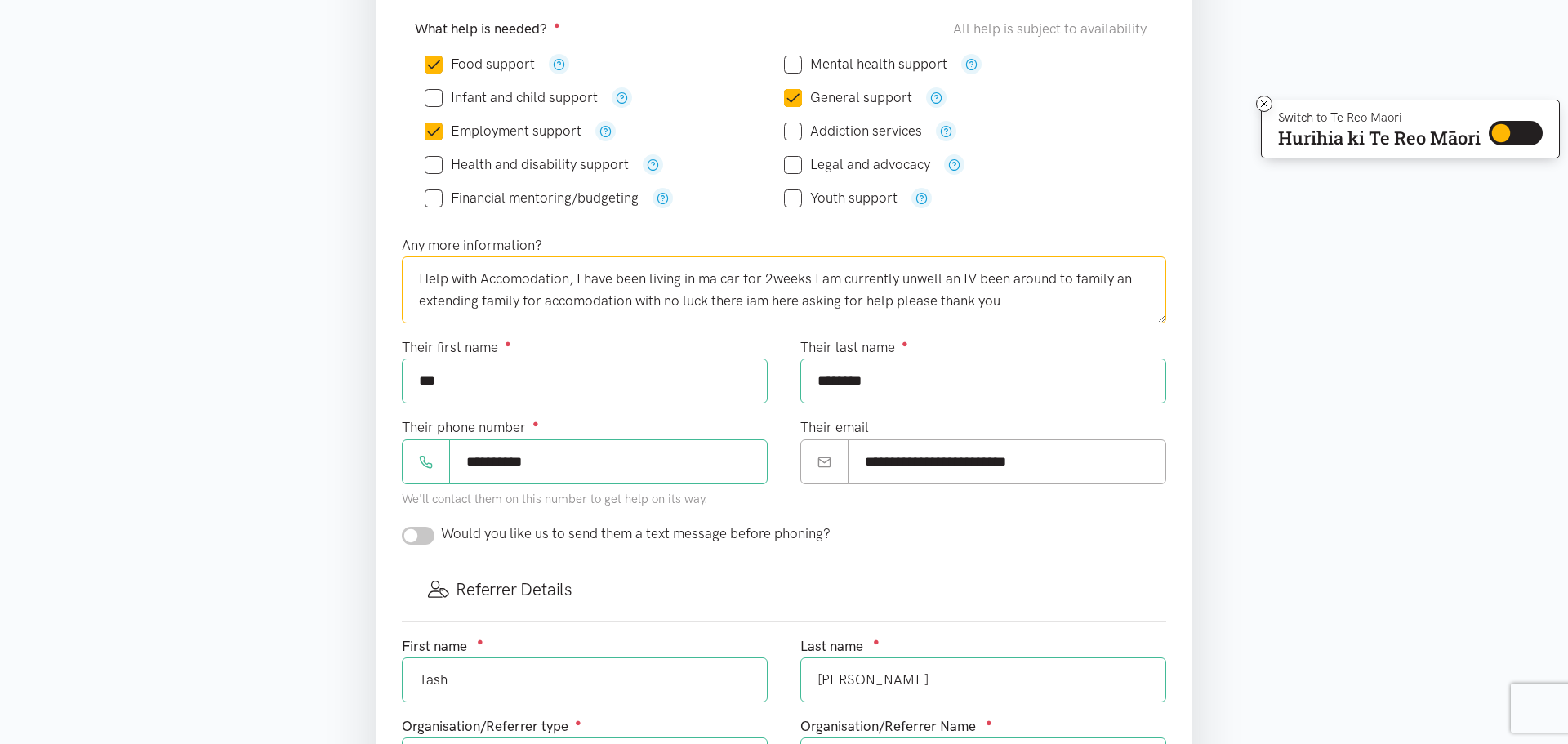
click at [1014, 312] on textarea "Help with Accomodation, I have been living in ma car for 2weeks I am currently …" at bounding box center [784, 290] width 764 height 67
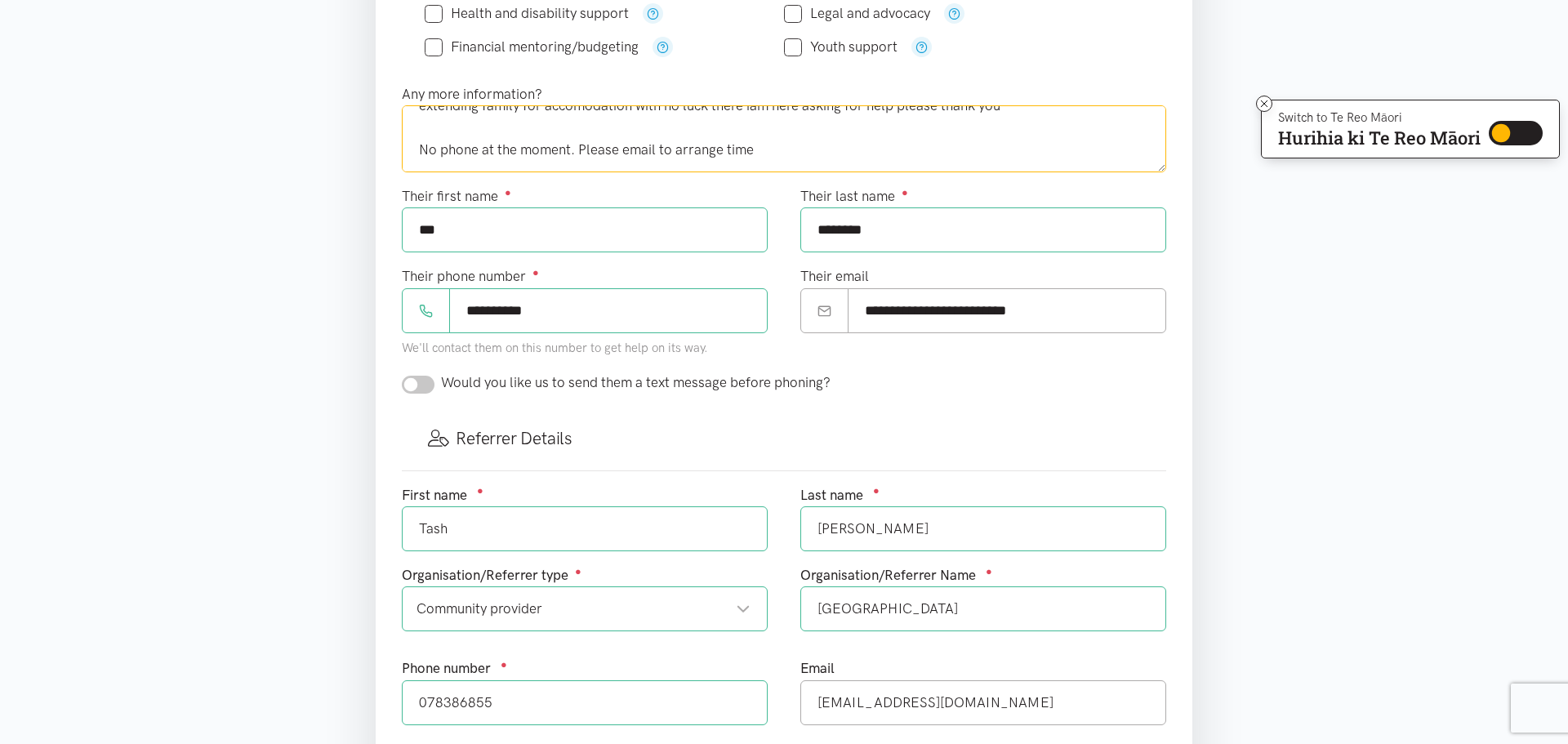
scroll to position [414, 0]
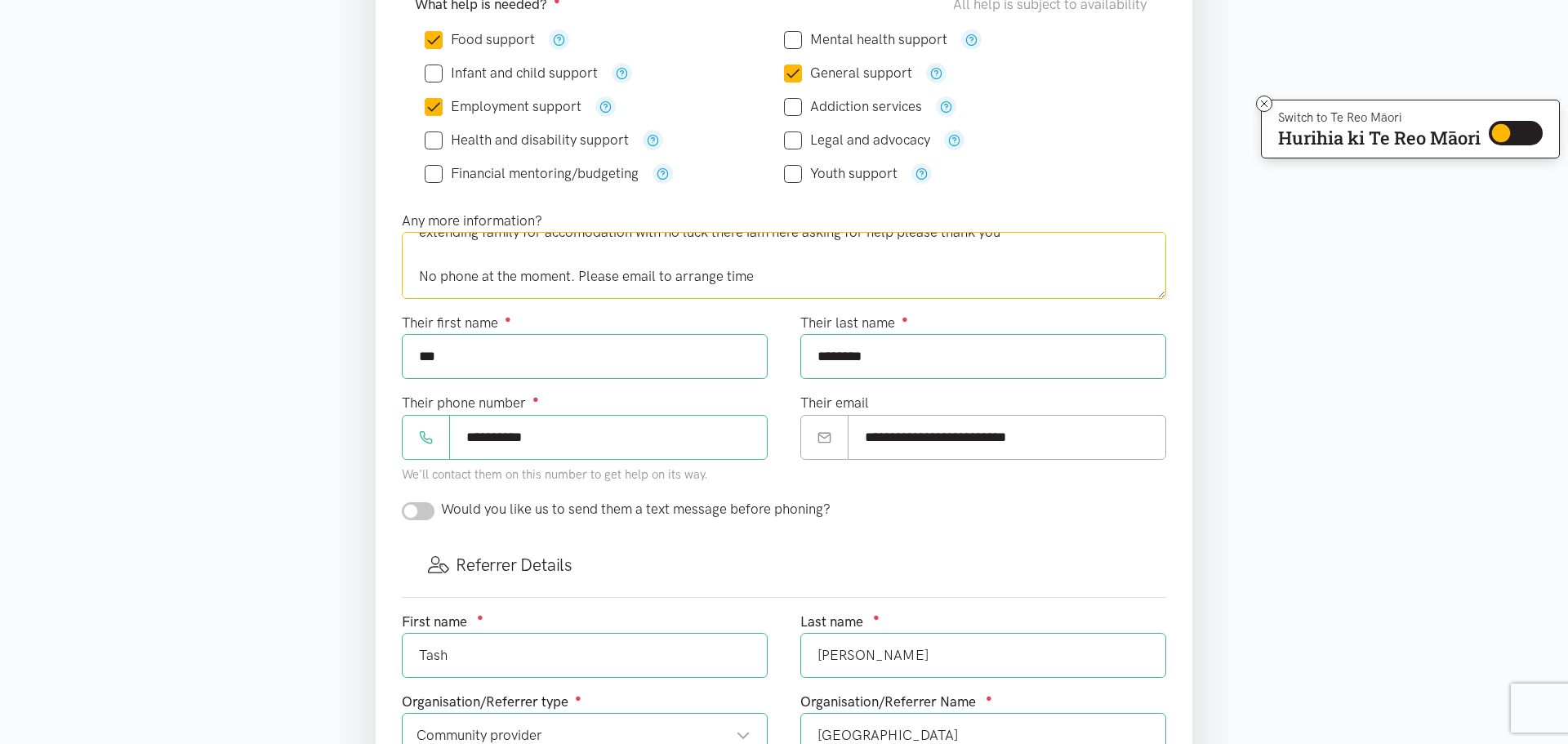
type textarea "Help with Accomodation, I have been living in ma car for 2weeks I am currently …"
drag, startPoint x: 973, startPoint y: 438, endPoint x: 891, endPoint y: 444, distance: 82.2
click at [891, 444] on input "**********" at bounding box center [1006, 437] width 318 height 45
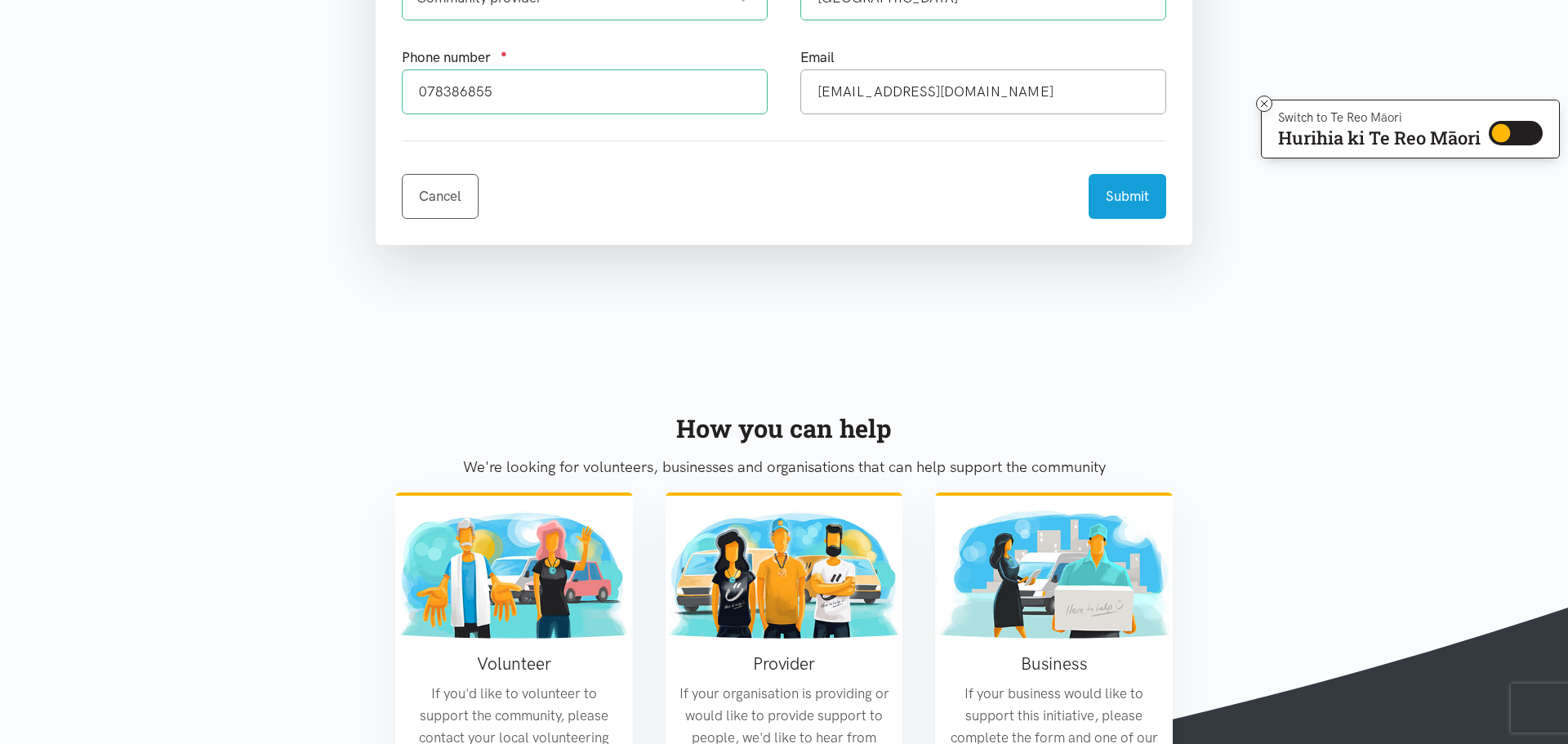
scroll to position [1138, 0]
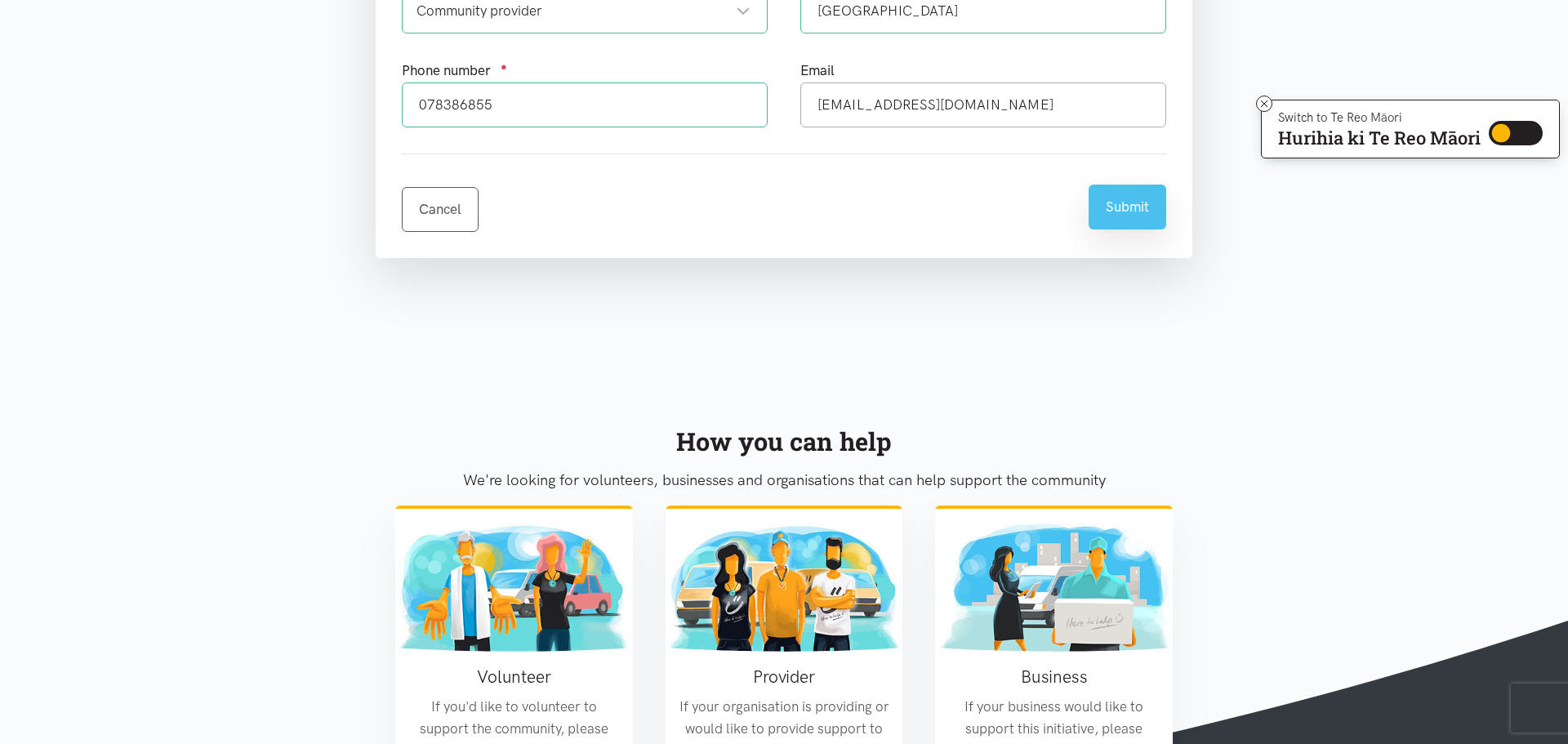
type input "**********"
click at [1130, 215] on button "Submit" at bounding box center [1127, 207] width 77 height 45
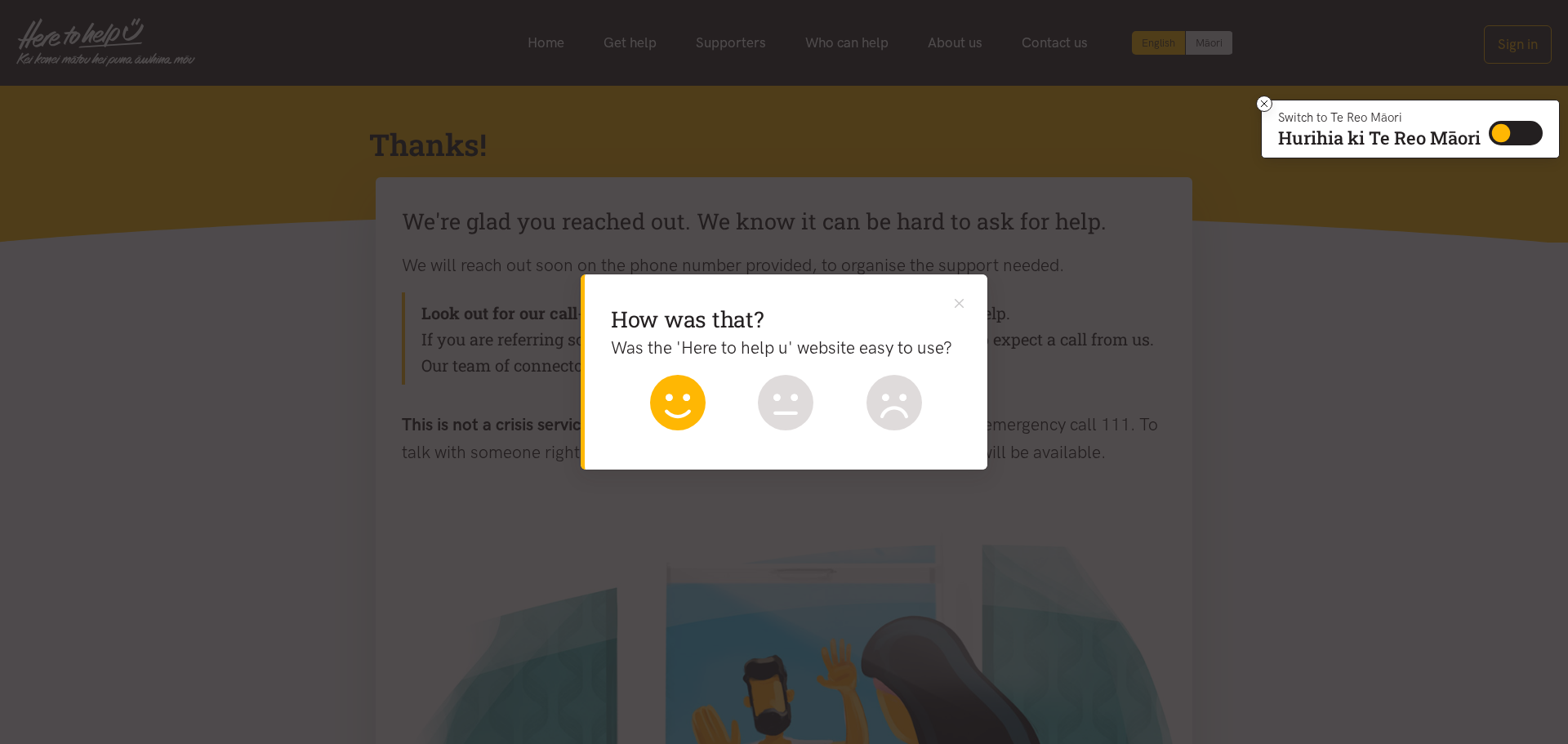
click at [665, 396] on icon at bounding box center [677, 398] width 24 height 8
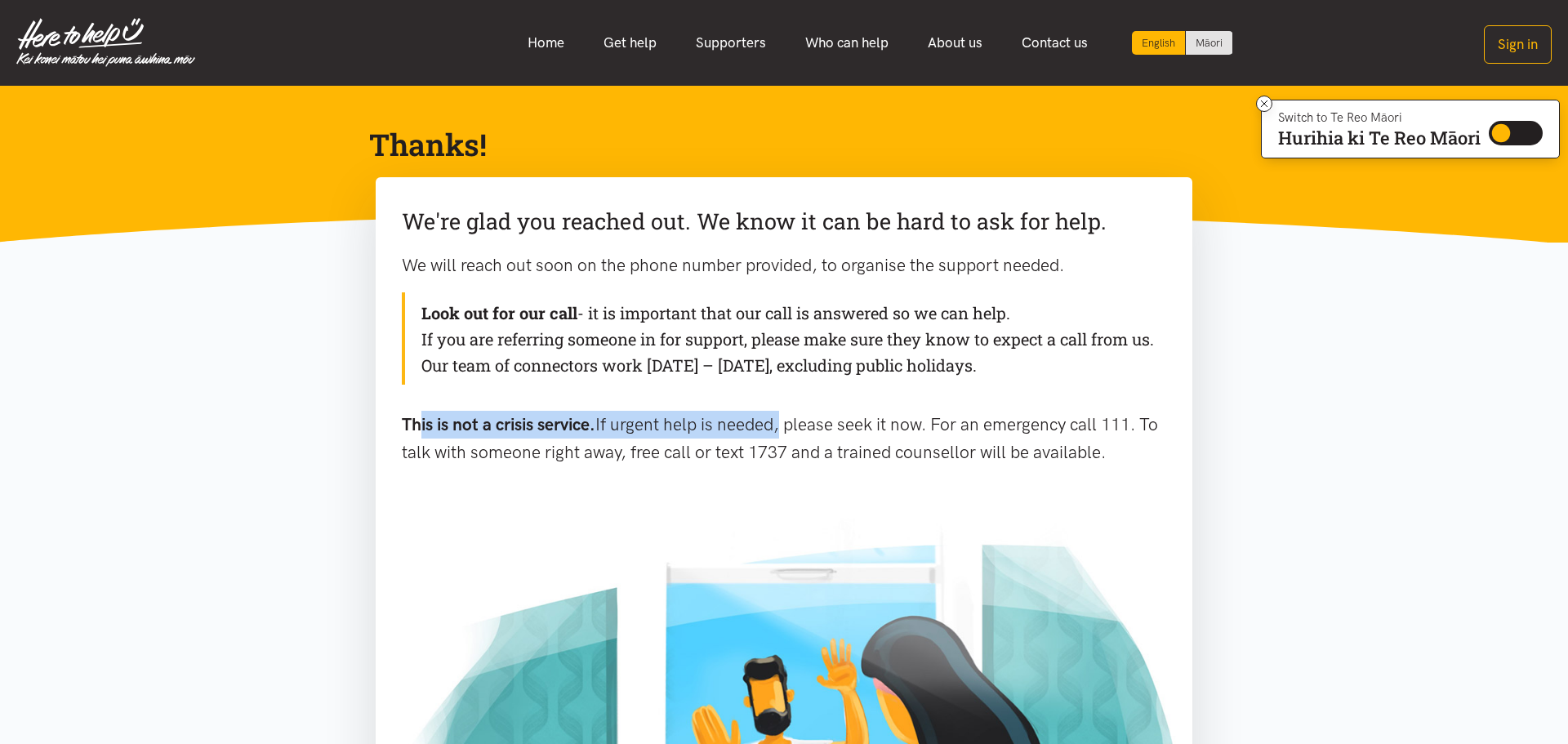
drag, startPoint x: 423, startPoint y: 426, endPoint x: 783, endPoint y: 423, distance: 360.0
click at [783, 423] on p "This is not a crisis service. If urgent help is needed, please seek it now. For…" at bounding box center [784, 438] width 764 height 55
click at [785, 423] on p "This is not a crisis service. If urgent help is needed, please seek it now. For…" at bounding box center [784, 438] width 764 height 55
drag, startPoint x: 691, startPoint y: 424, endPoint x: 814, endPoint y: 434, distance: 123.4
click at [692, 424] on p "This is not a crisis service. If urgent help is needed, please seek it now. For…" at bounding box center [784, 438] width 764 height 55
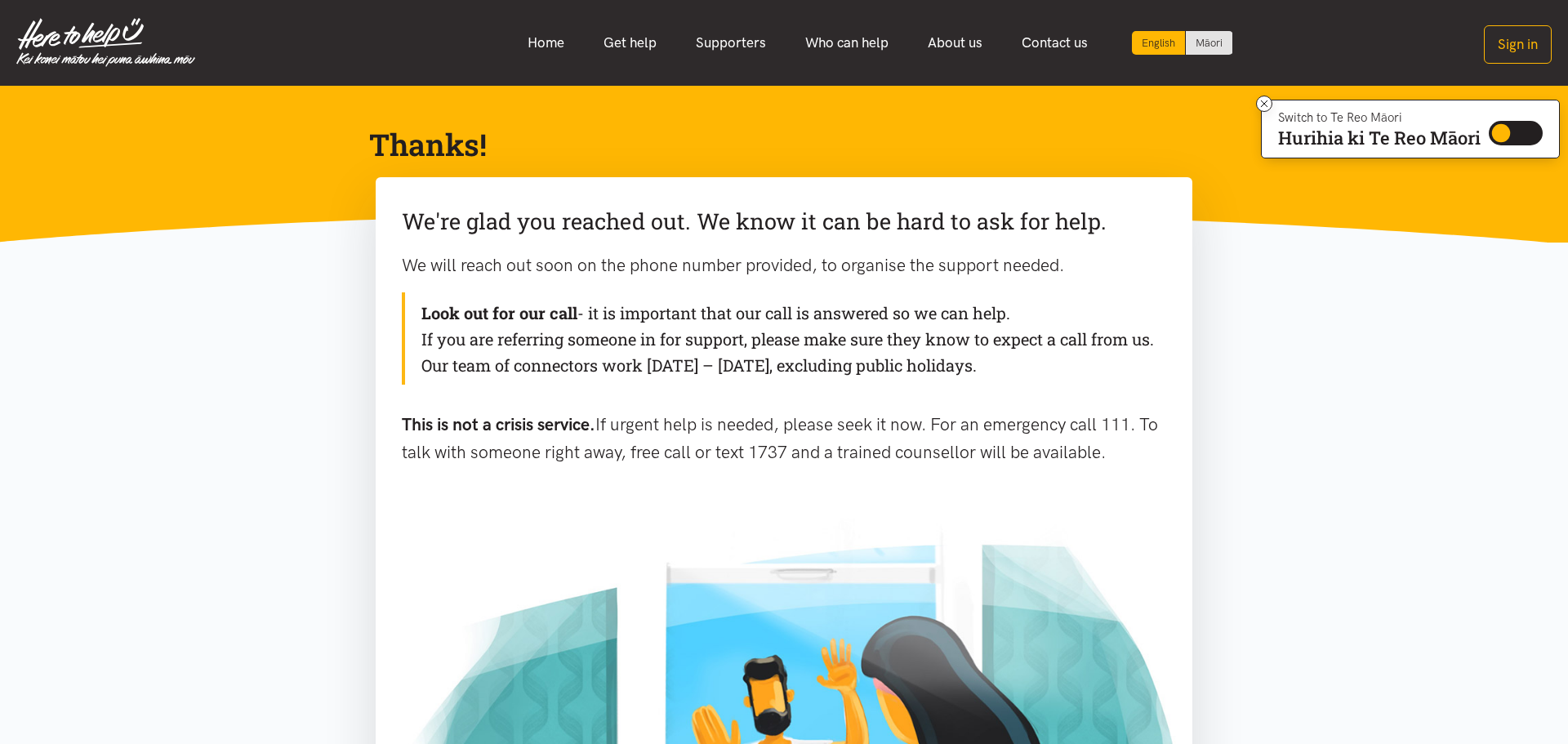
click at [809, 425] on p "This is not a crisis service. If urgent help is needed, please seek it now. For…" at bounding box center [784, 438] width 764 height 55
click at [1506, 48] on button "Sign in" at bounding box center [1518, 44] width 68 height 38
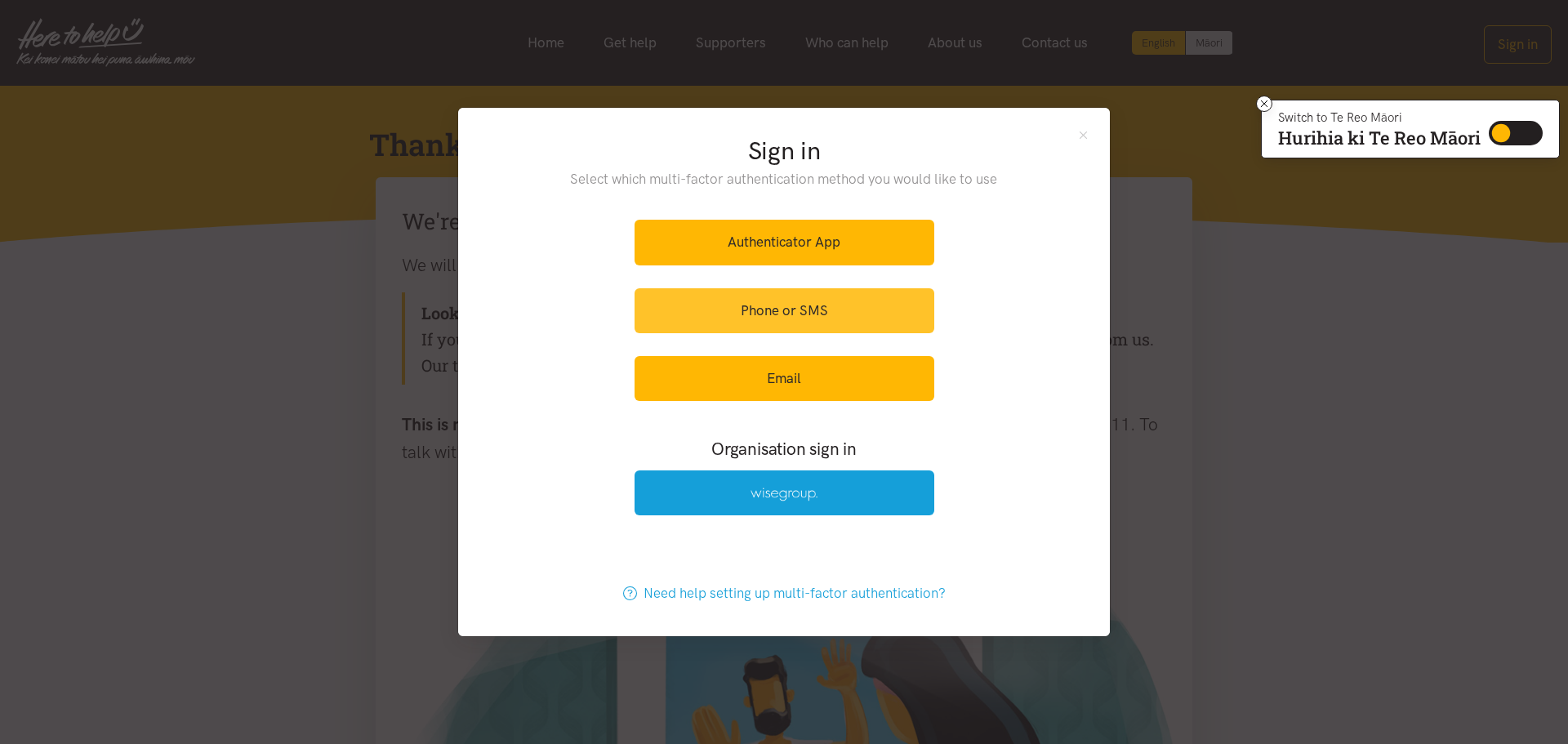
click at [717, 310] on link "Phone or SMS" at bounding box center [785, 311] width 300 height 45
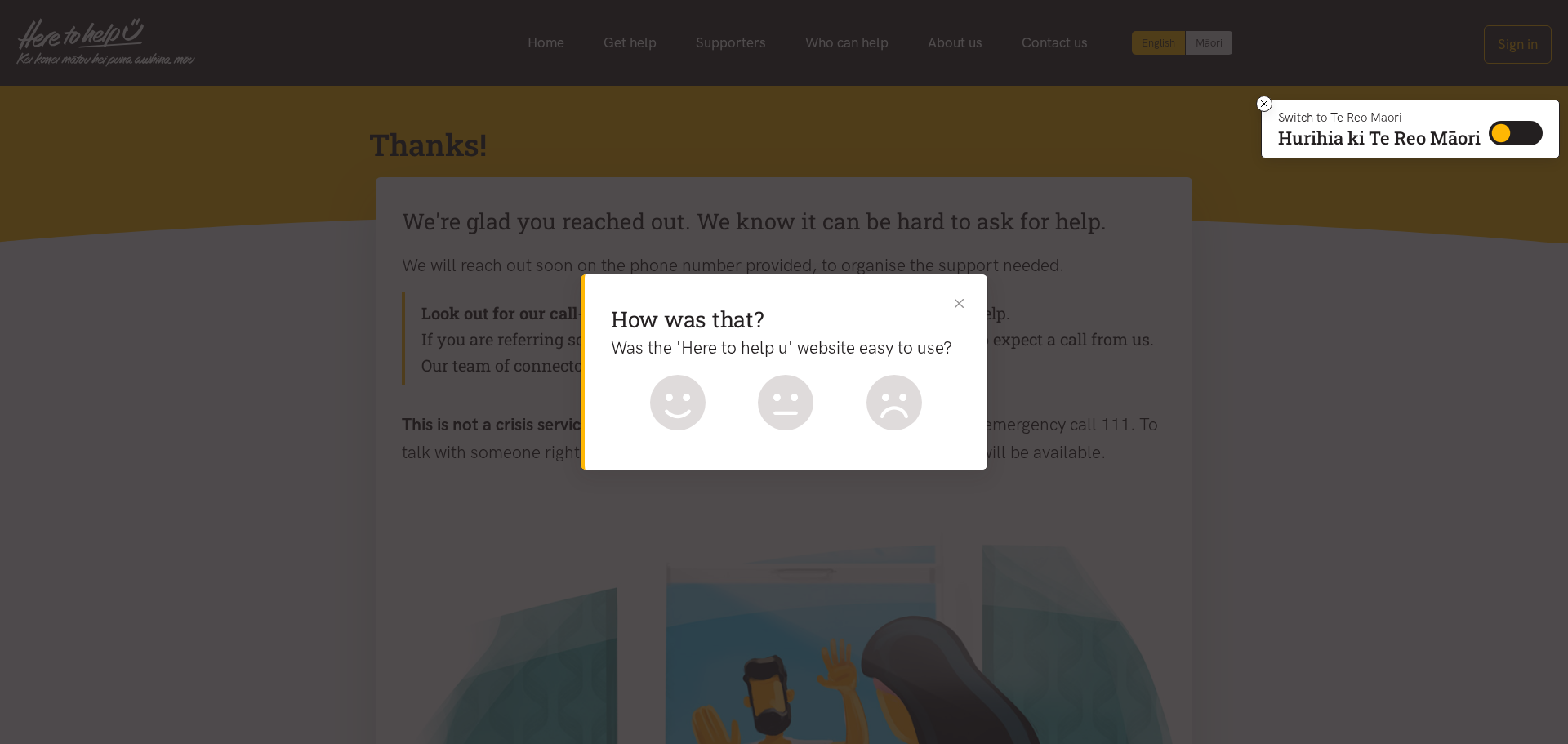
click at [968, 304] on div "How was that? Was the 'Here to help u' website easy to use? What could be bette…" at bounding box center [784, 372] width 407 height 194
click at [962, 302] on button "Close" at bounding box center [959, 303] width 18 height 18
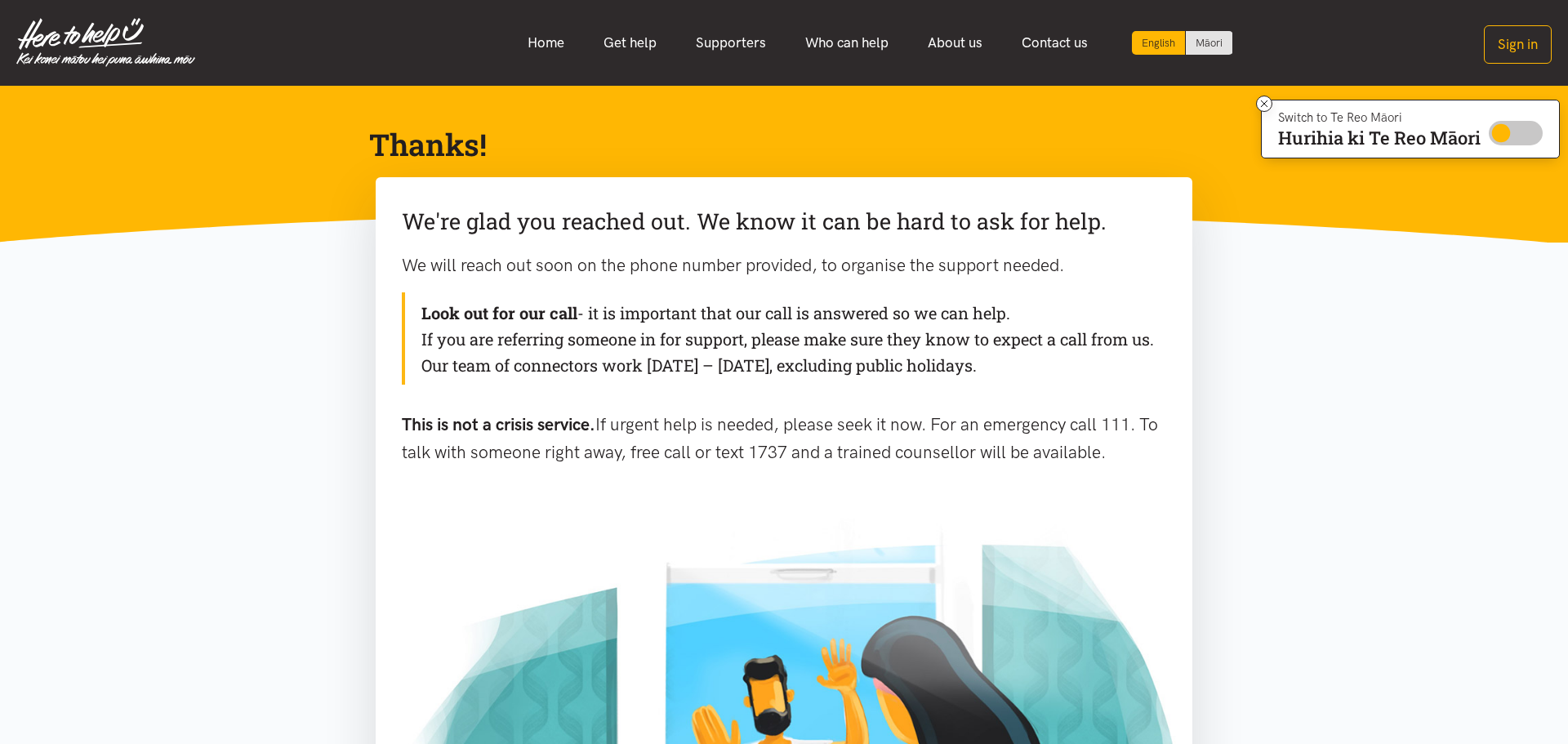
click at [1503, 139] on input "Switch to Te Reo Māori" at bounding box center [1516, 132] width 54 height 25
checkbox input "true"
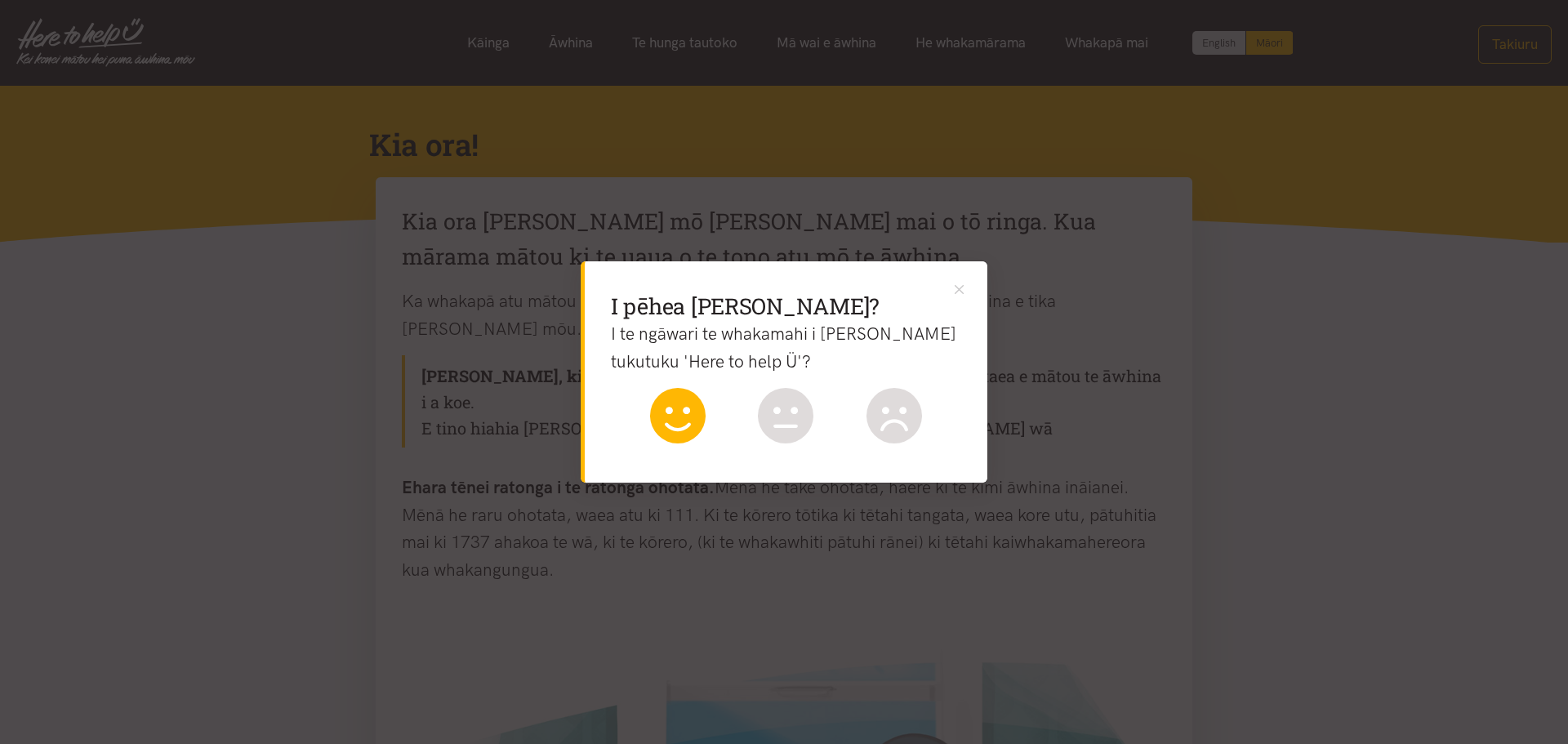
click at [670, 407] on icon at bounding box center [678, 416] width 56 height 56
drag, startPoint x: 960, startPoint y: 289, endPoint x: 969, endPoint y: 281, distance: 12.0
click at [968, 282] on div "I pēhea tēnā? I te ngāwari te whakamahi i te pae tukutuku 'Here to help Ü'? He …" at bounding box center [784, 372] width 407 height 223
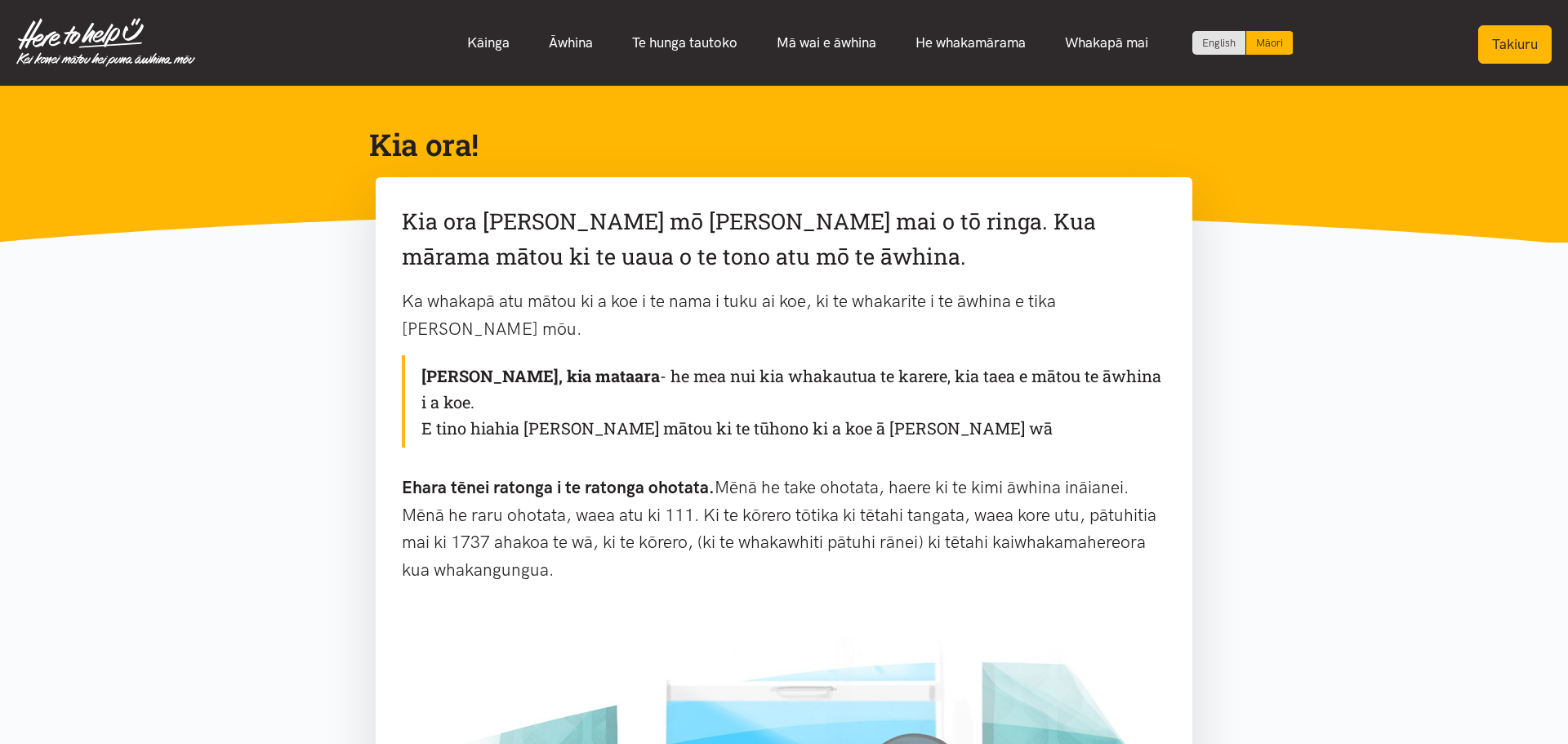
click at [1539, 45] on button "Takiuru" at bounding box center [1515, 44] width 74 height 38
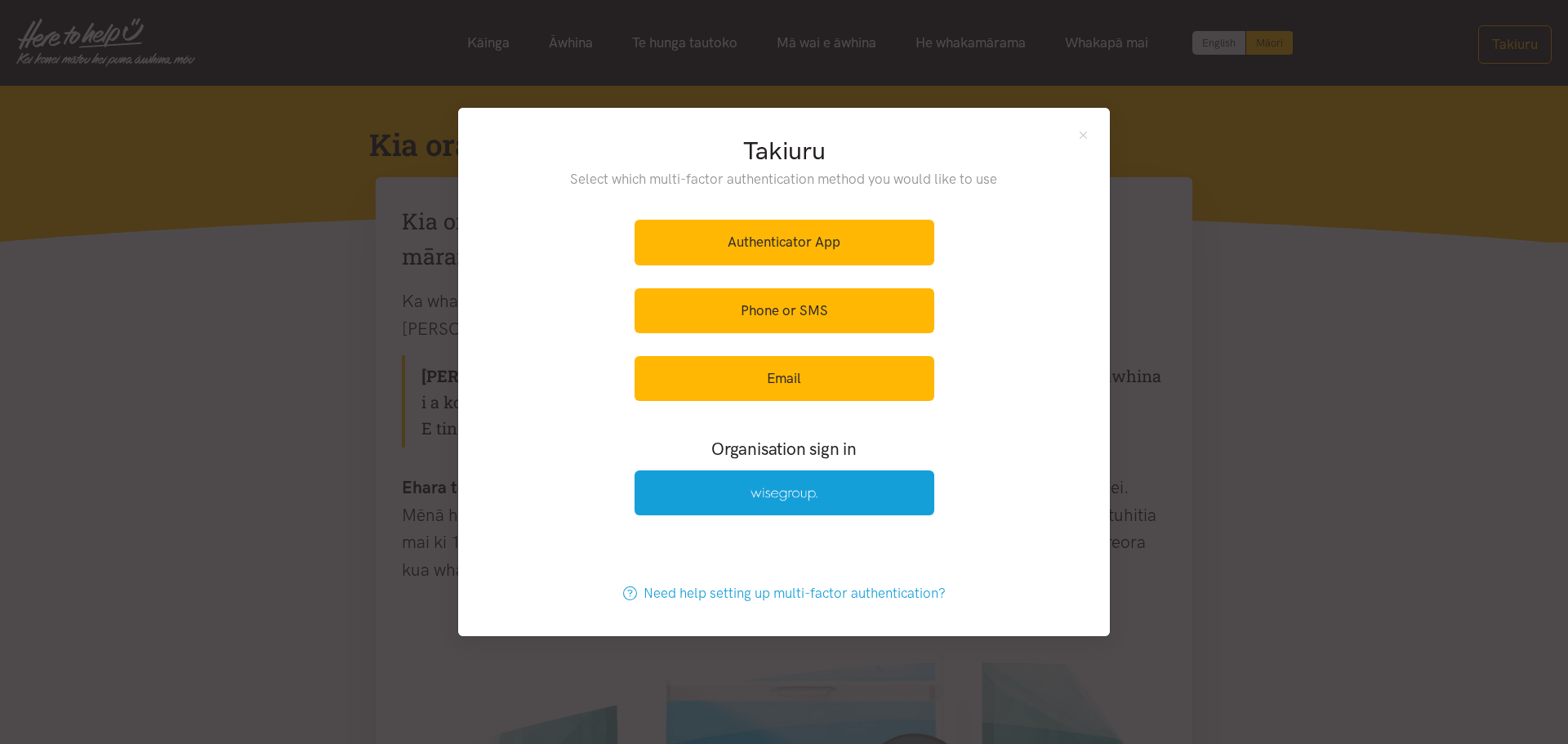
click at [1228, 106] on div "Takiuru Select which multi-factor authentication method you would like to use A…" at bounding box center [784, 372] width 1568 height 744
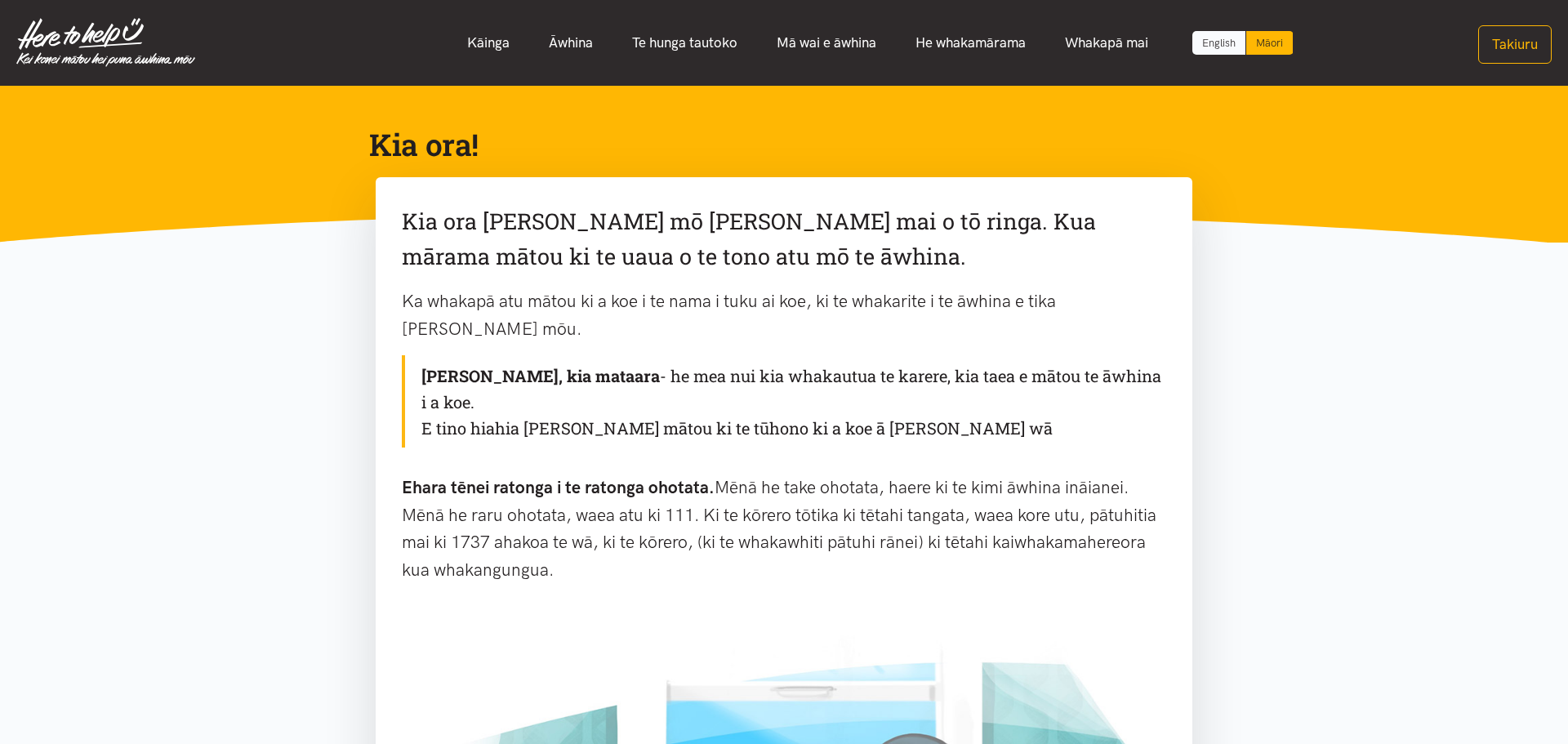
click at [1201, 47] on link "English" at bounding box center [1219, 43] width 53 height 24
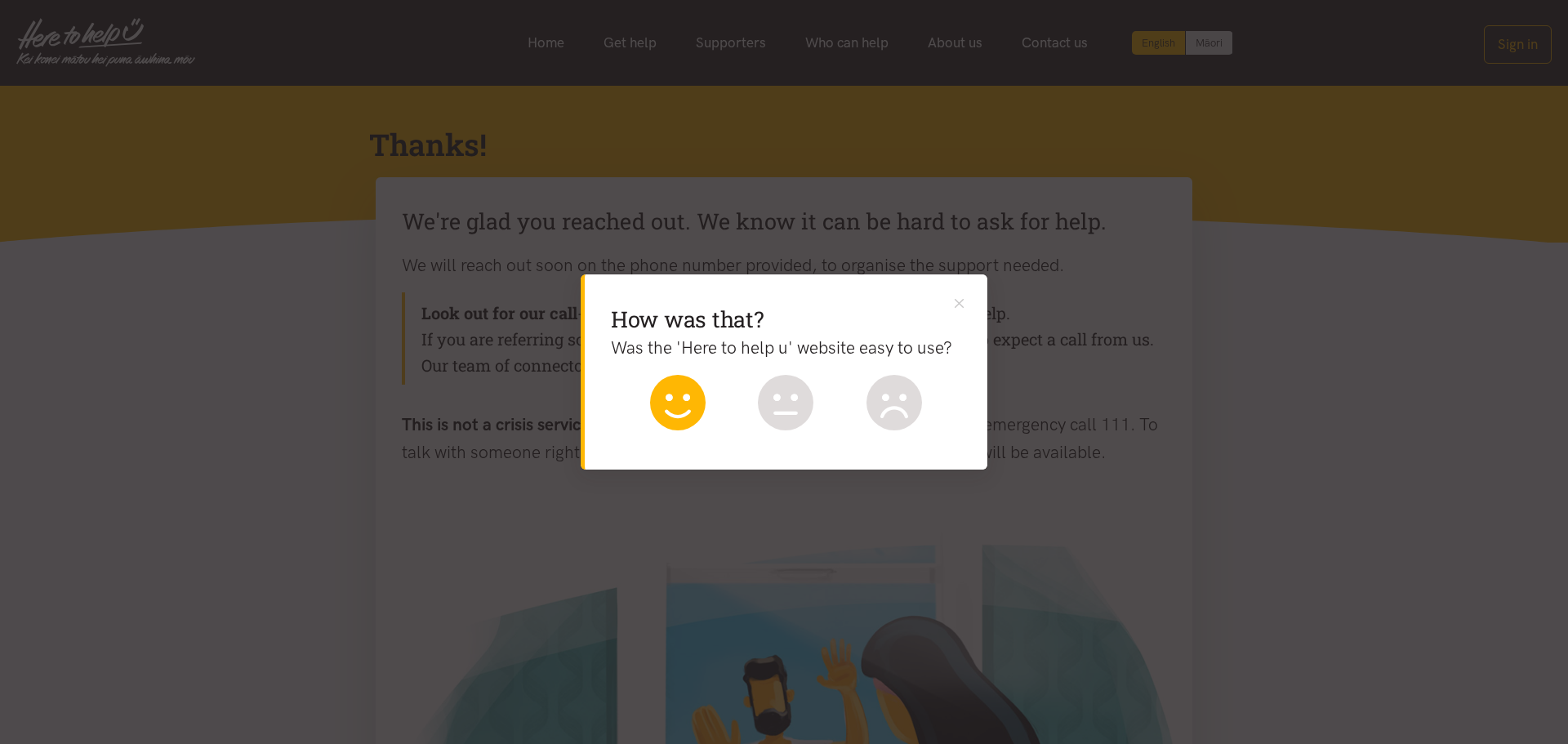
click at [689, 413] on icon at bounding box center [678, 403] width 56 height 56
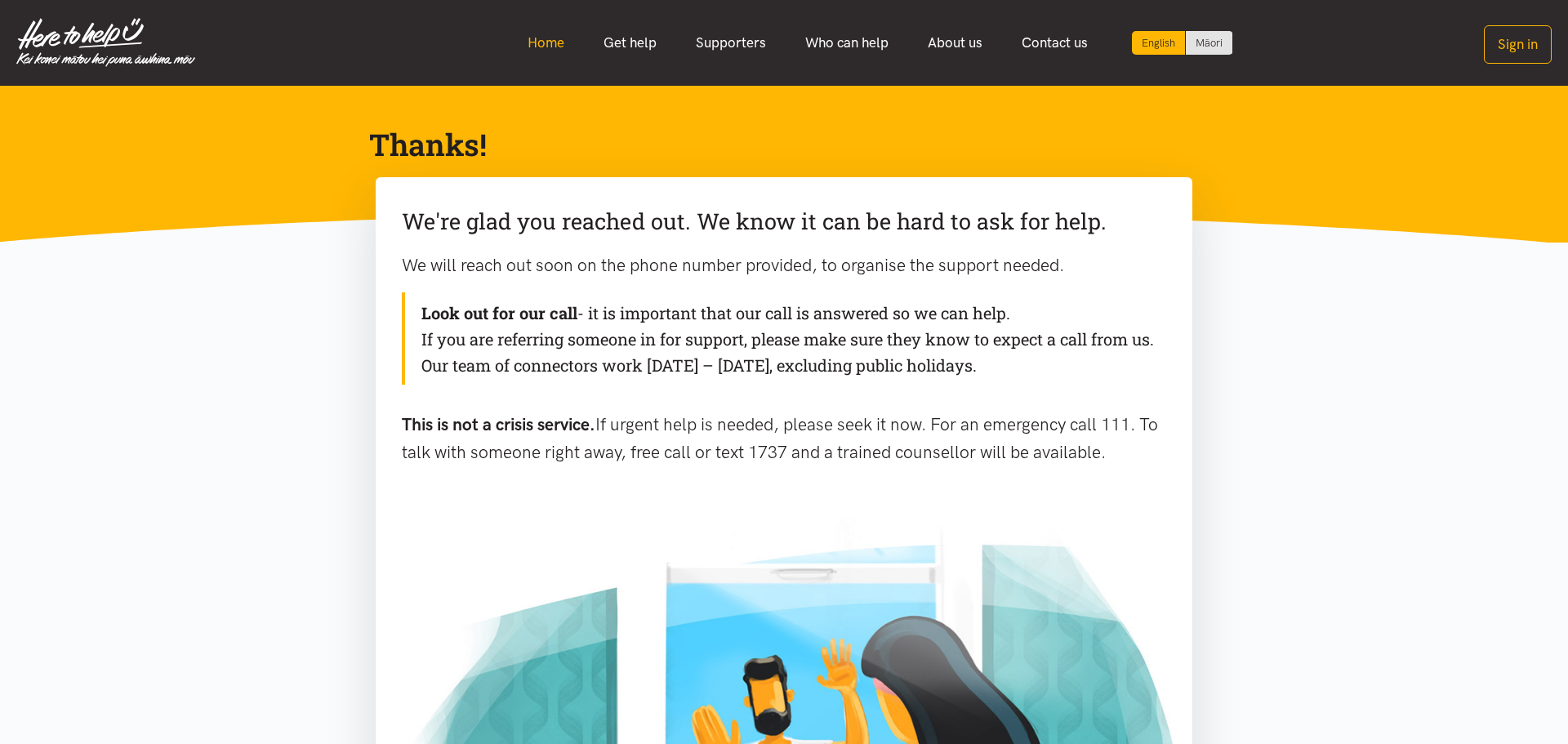
click at [551, 43] on link "Home" at bounding box center [546, 43] width 76 height 35
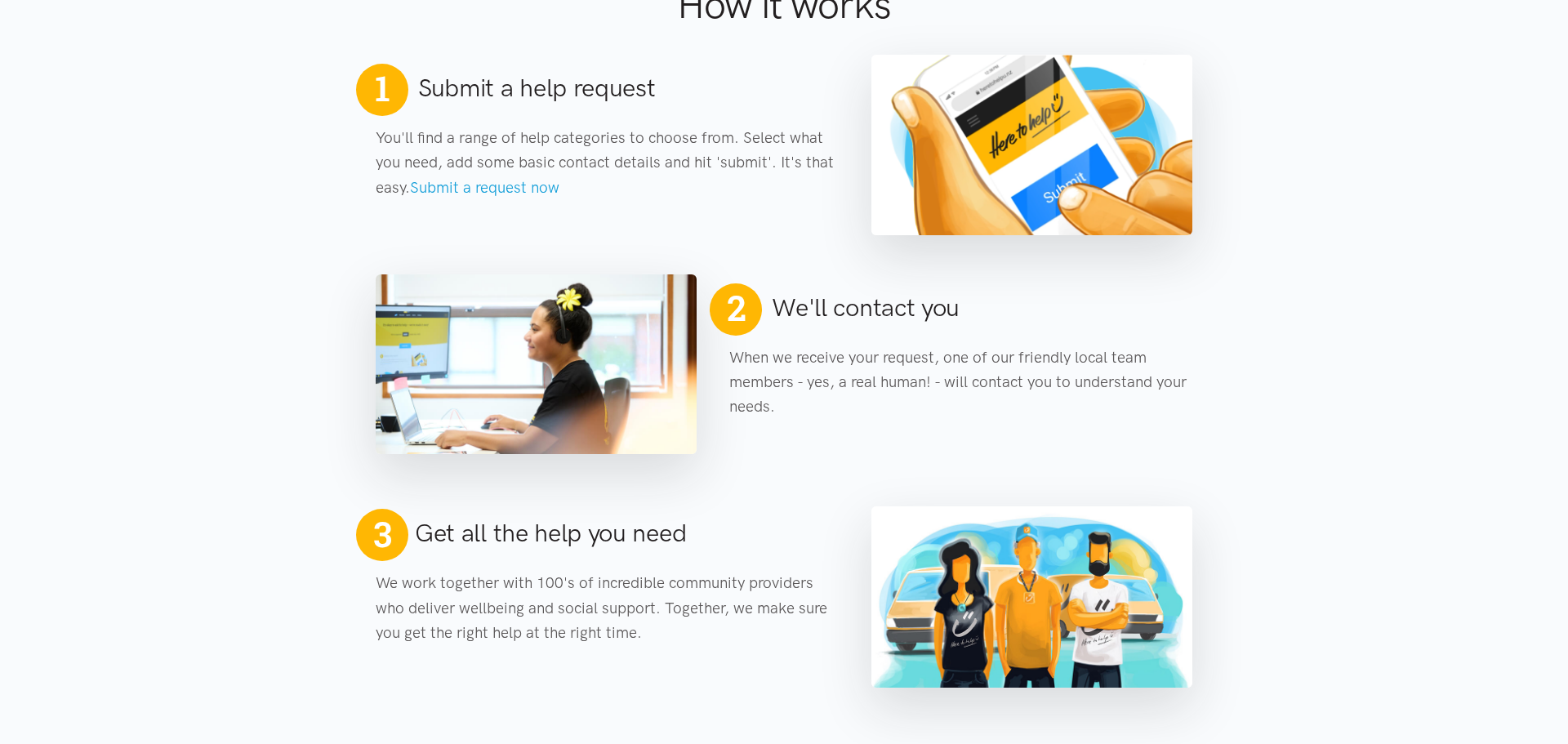
scroll to position [727, 0]
